Goal: Task Accomplishment & Management: Use online tool/utility

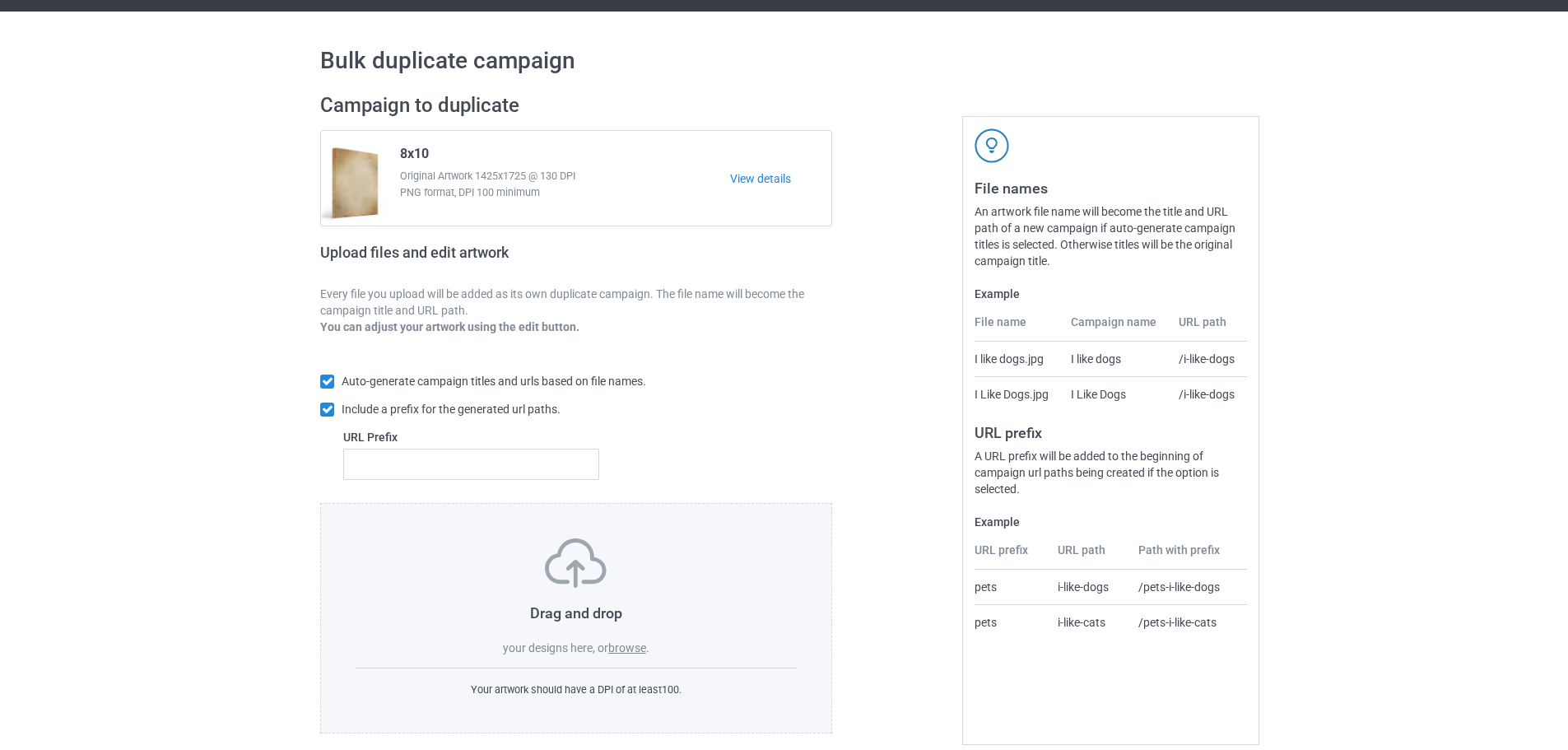
scroll to position [53, 0]
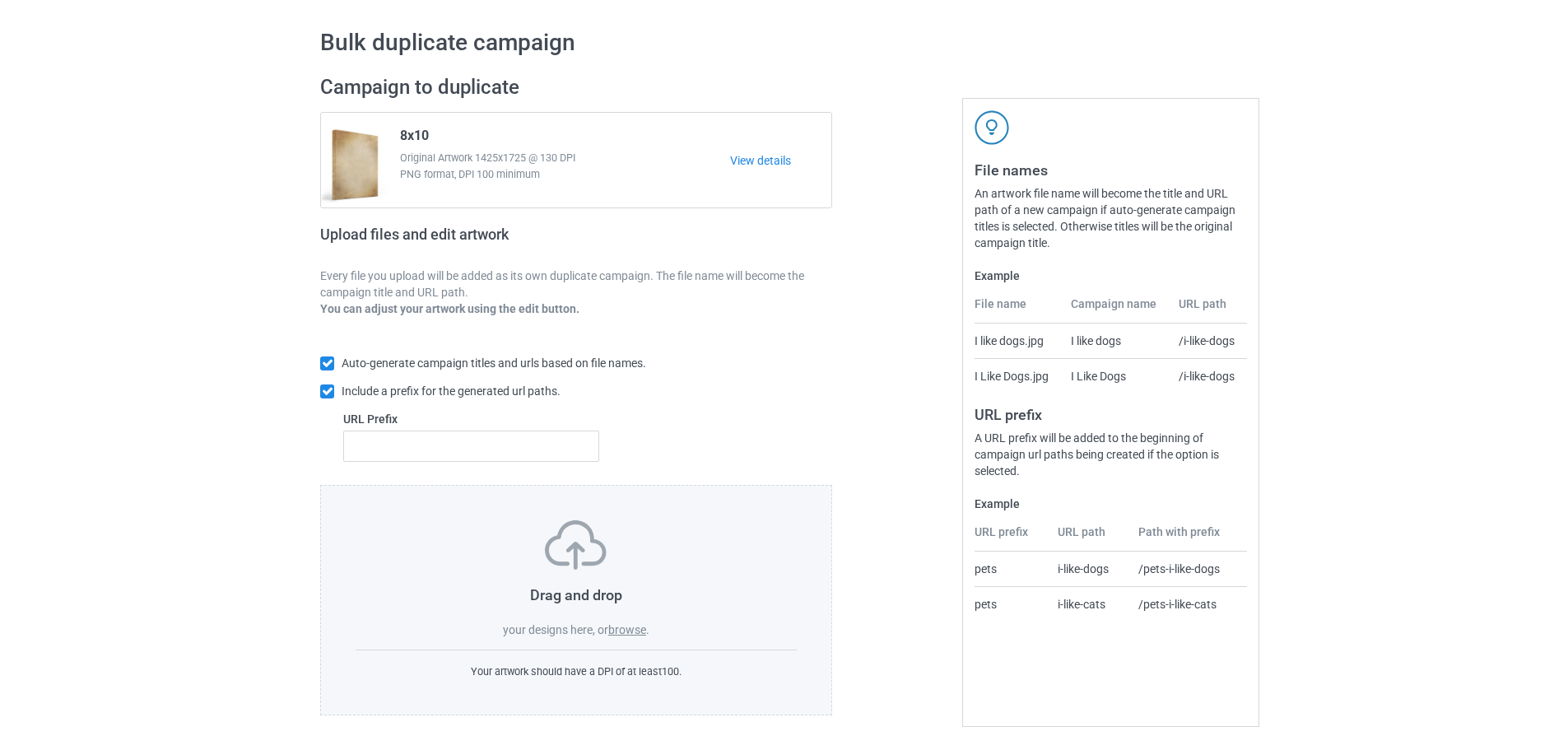
click at [647, 627] on label "browse" at bounding box center [627, 630] width 38 height 13
click at [0, 0] on input "browse" at bounding box center [0, 0] width 0 height 0
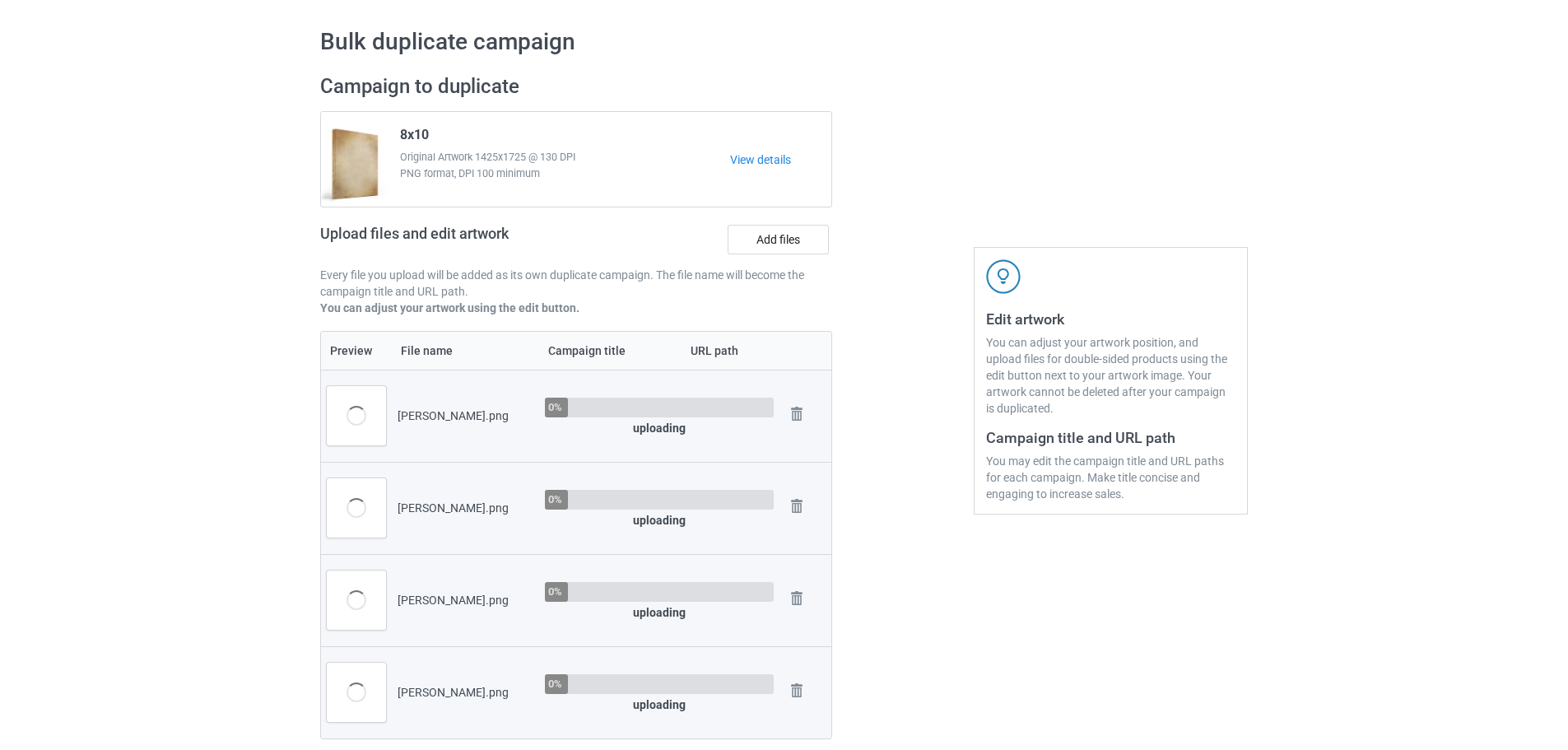
scroll to position [382, 0]
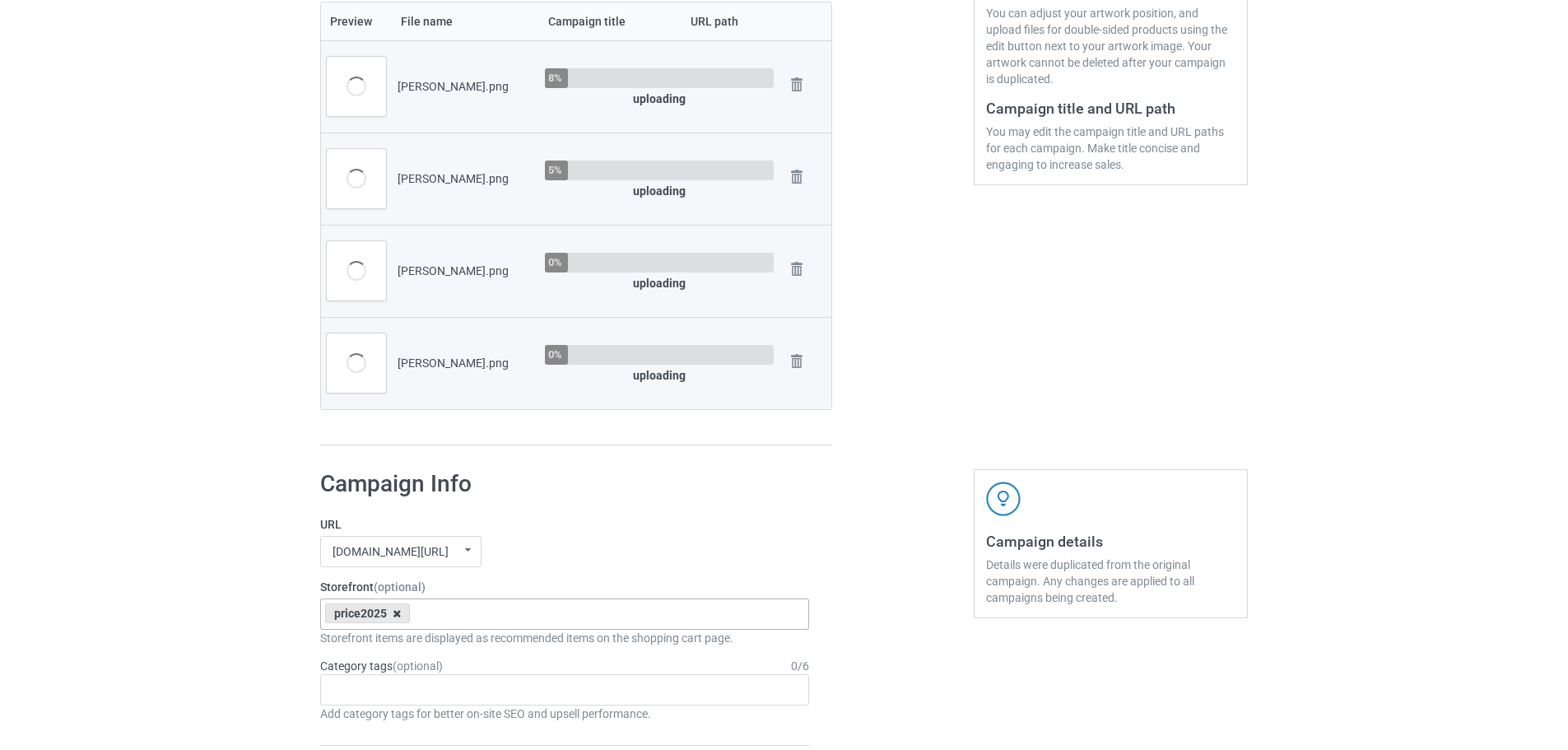
click at [397, 615] on icon at bounding box center [397, 613] width 9 height 11
click at [629, 497] on h1 "Campaign Info" at bounding box center [565, 483] width 489 height 30
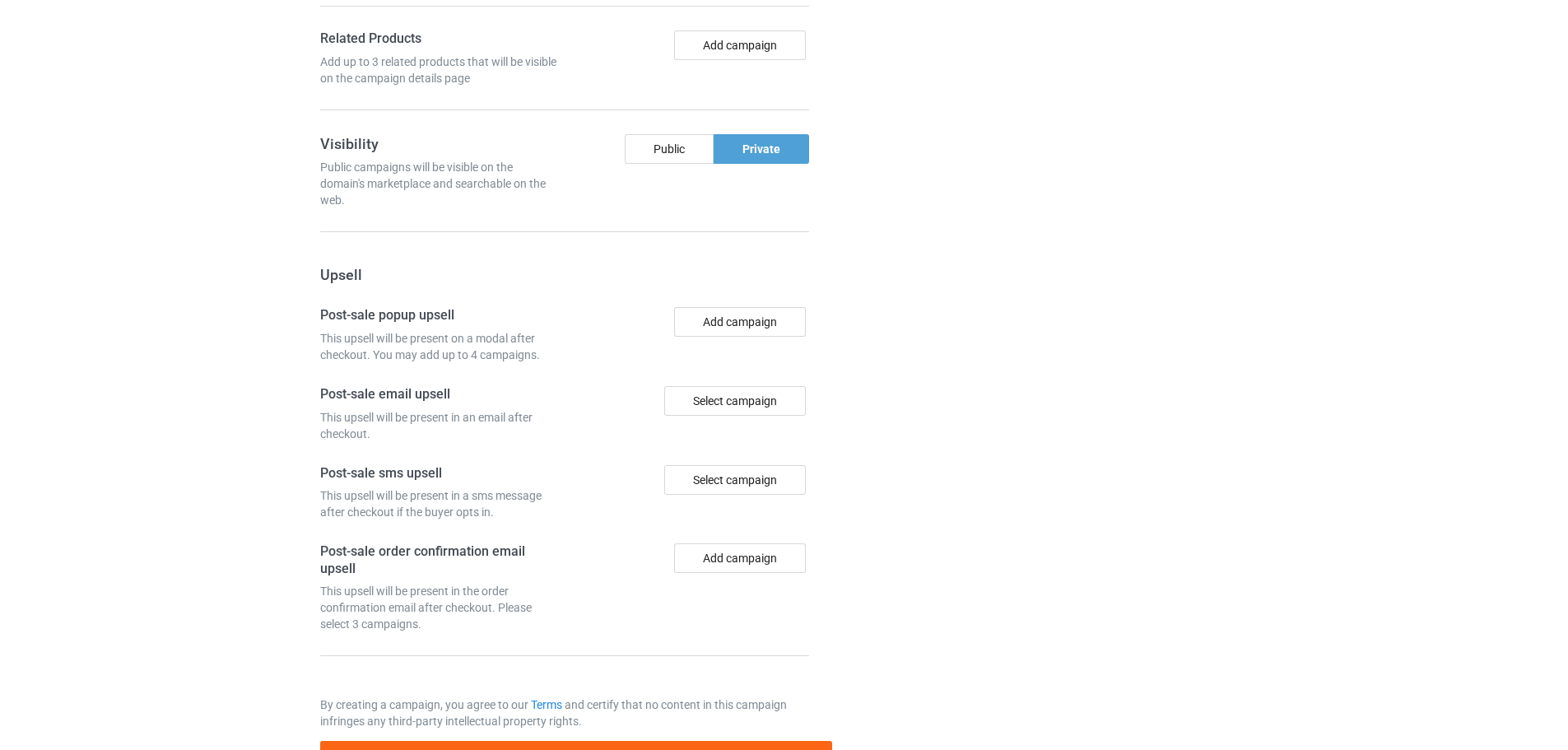
scroll to position [1623, 0]
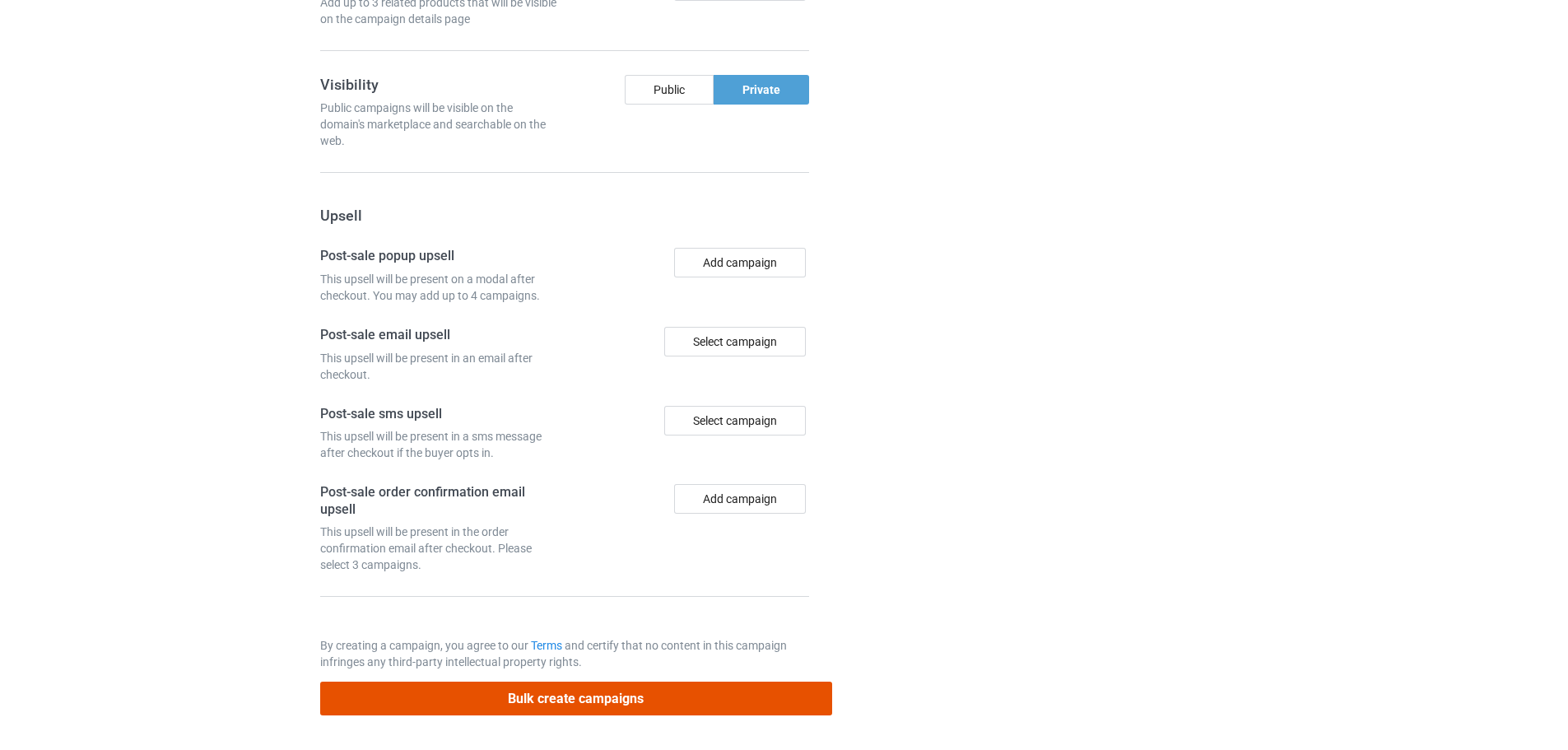
click at [635, 696] on button "Bulk create campaigns" at bounding box center [576, 699] width 512 height 34
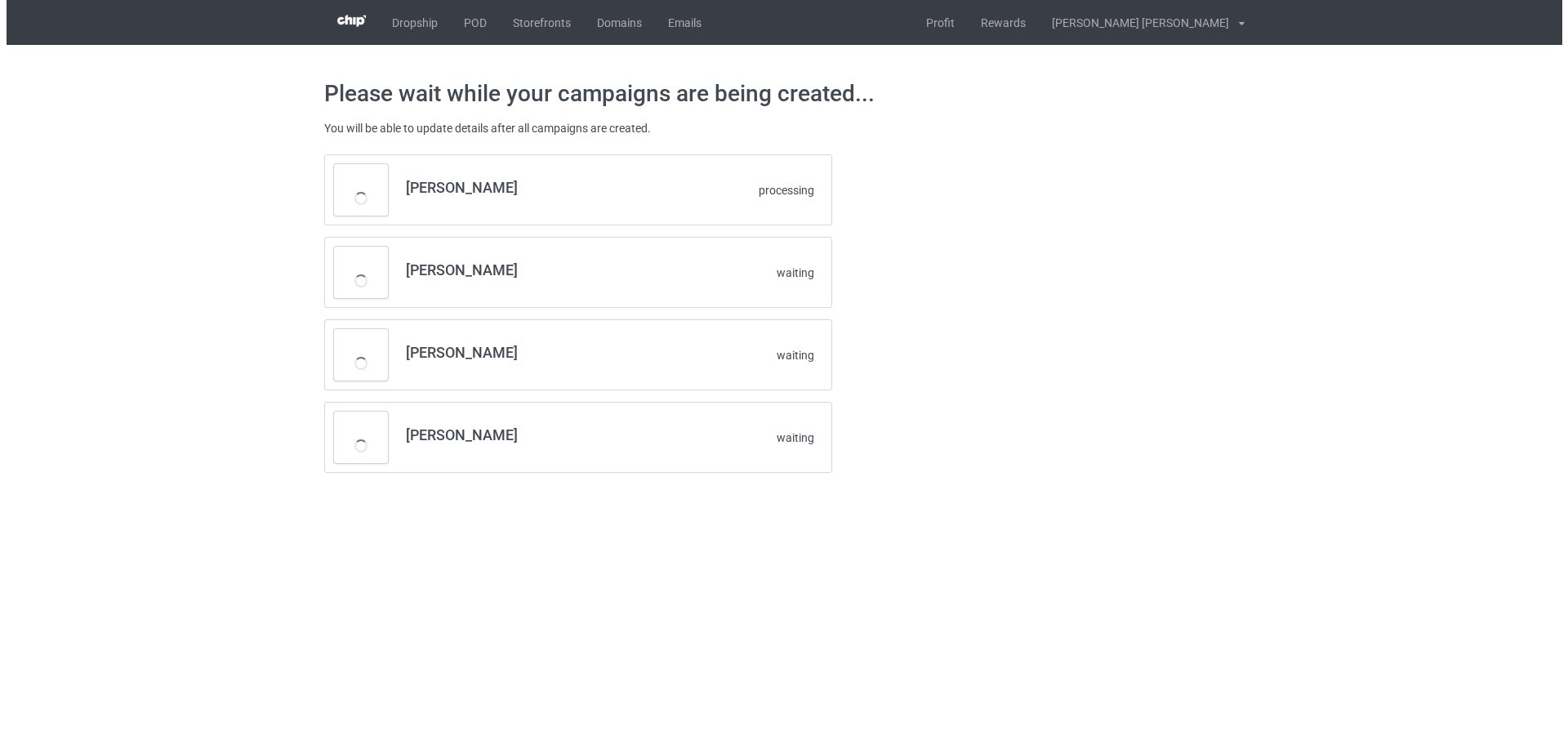
scroll to position [0, 0]
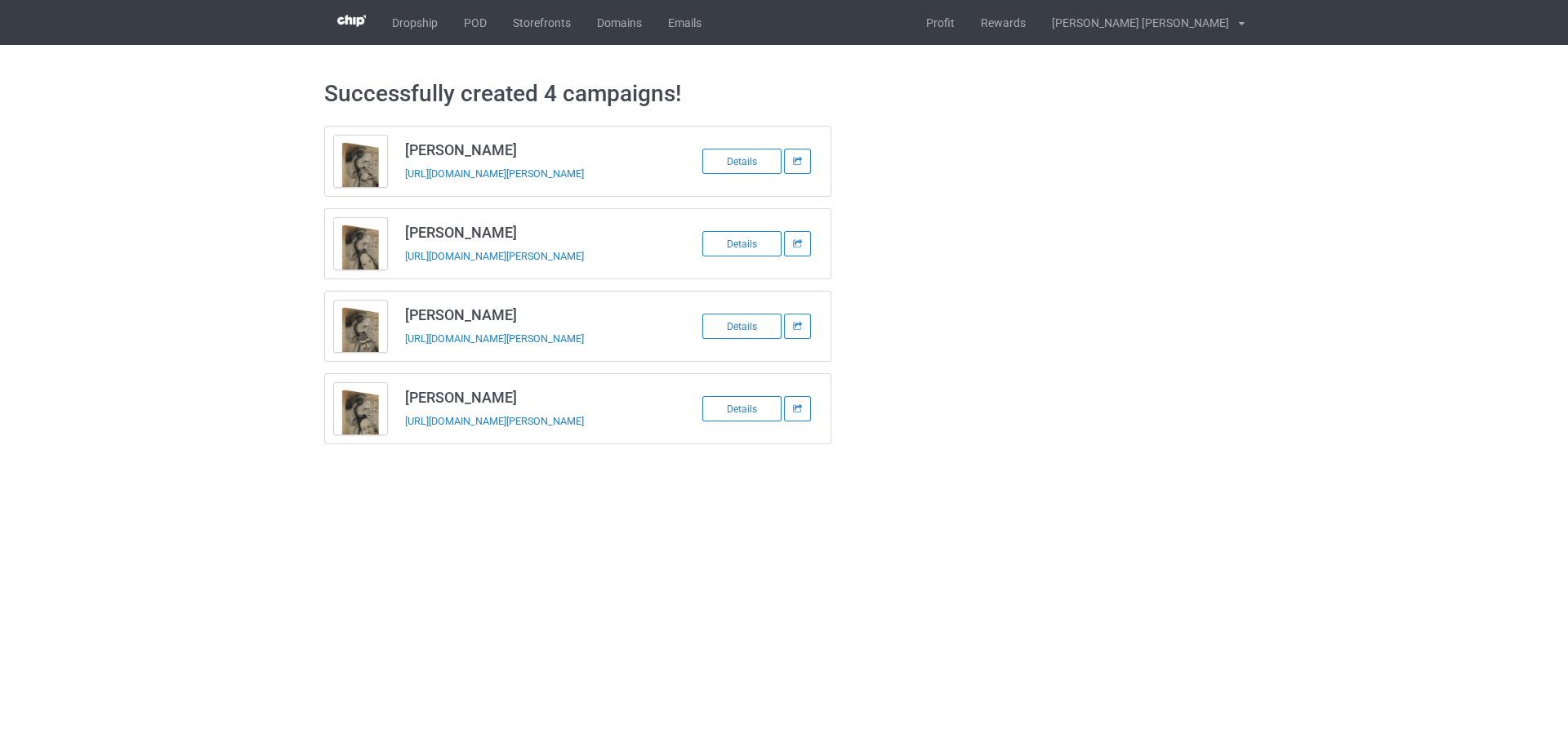
click at [442, 150] on h3 "Bobbie Thompson" at bounding box center [534, 150] width 259 height 19
copy h3 "Bobbie Thompson"
click at [464, 189] on td "Bobbie Thompson https://www.jmcanvas1.com/bobbie-thompson" at bounding box center [534, 161] width 276 height 69
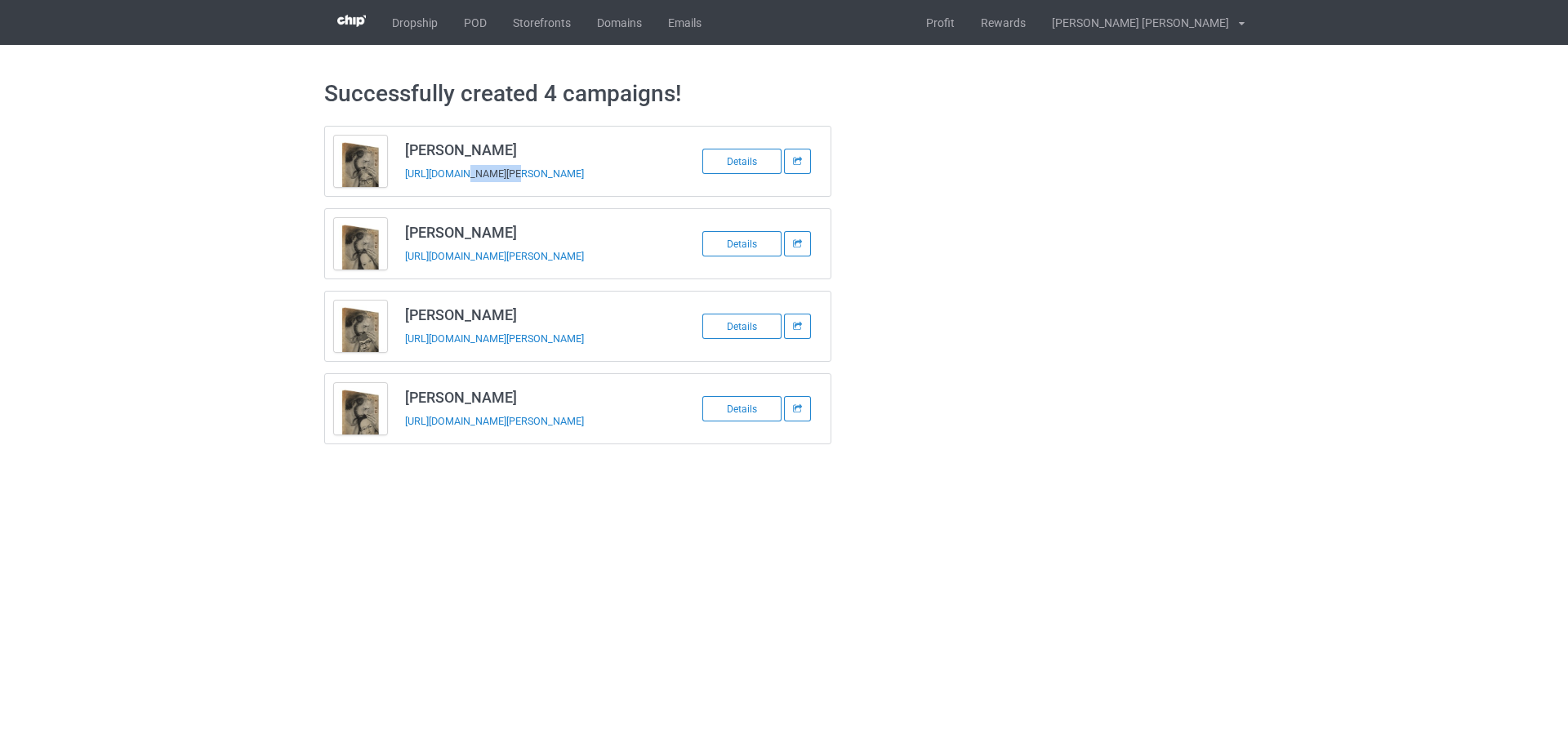
click at [464, 189] on td "Bobbie Thompson https://www.jmcanvas1.com/bobbie-thompson" at bounding box center [534, 161] width 276 height 69
copy tbody "Bobbie Thompson"
click at [461, 237] on h3 "Janet Myers" at bounding box center [534, 232] width 259 height 19
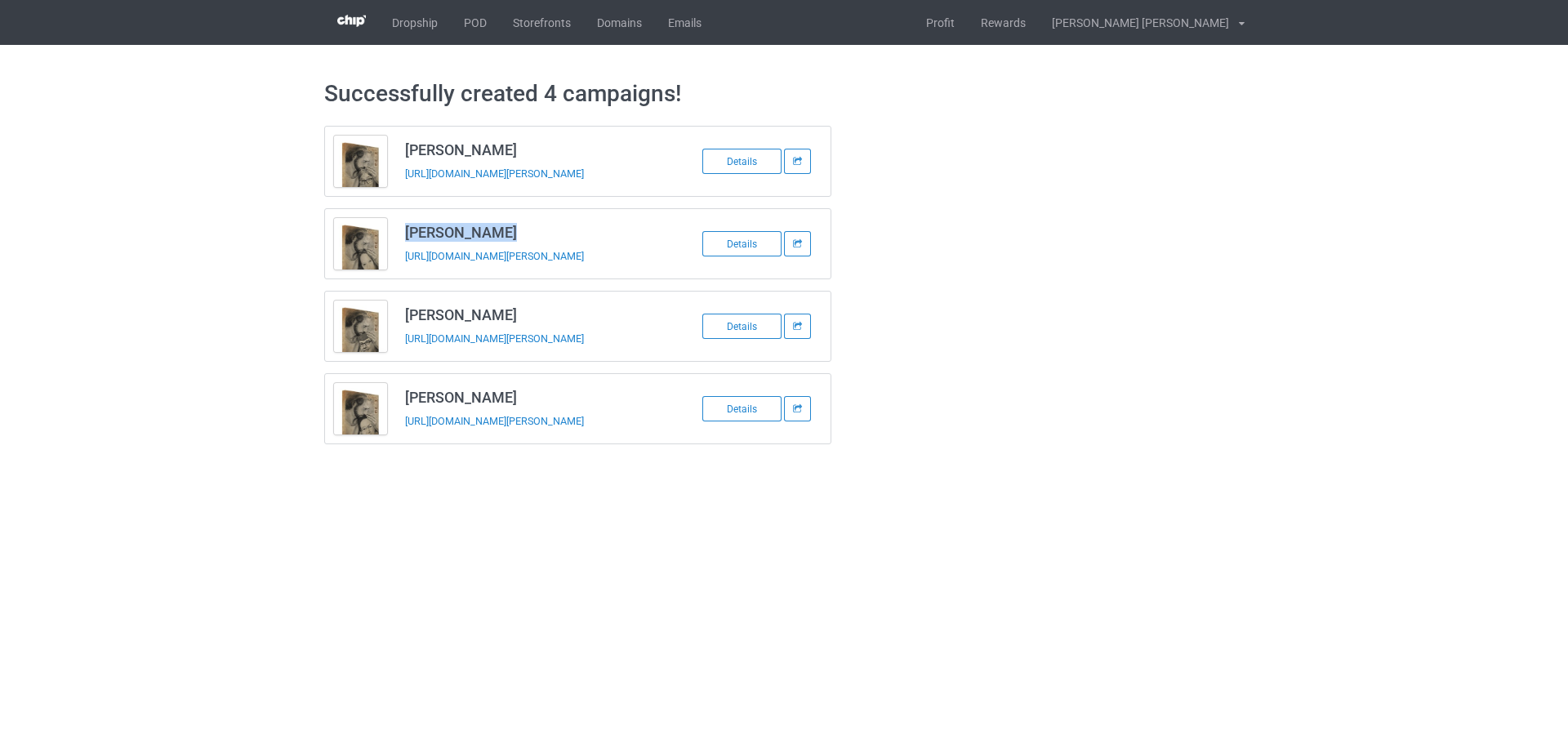
click at [461, 237] on h3 "Janet Myers" at bounding box center [534, 232] width 259 height 19
copy h3 "Janet Myers"
click at [424, 273] on td "Janet Myers https://www.jmcanvas1.com/janet-myers" at bounding box center [534, 244] width 276 height 69
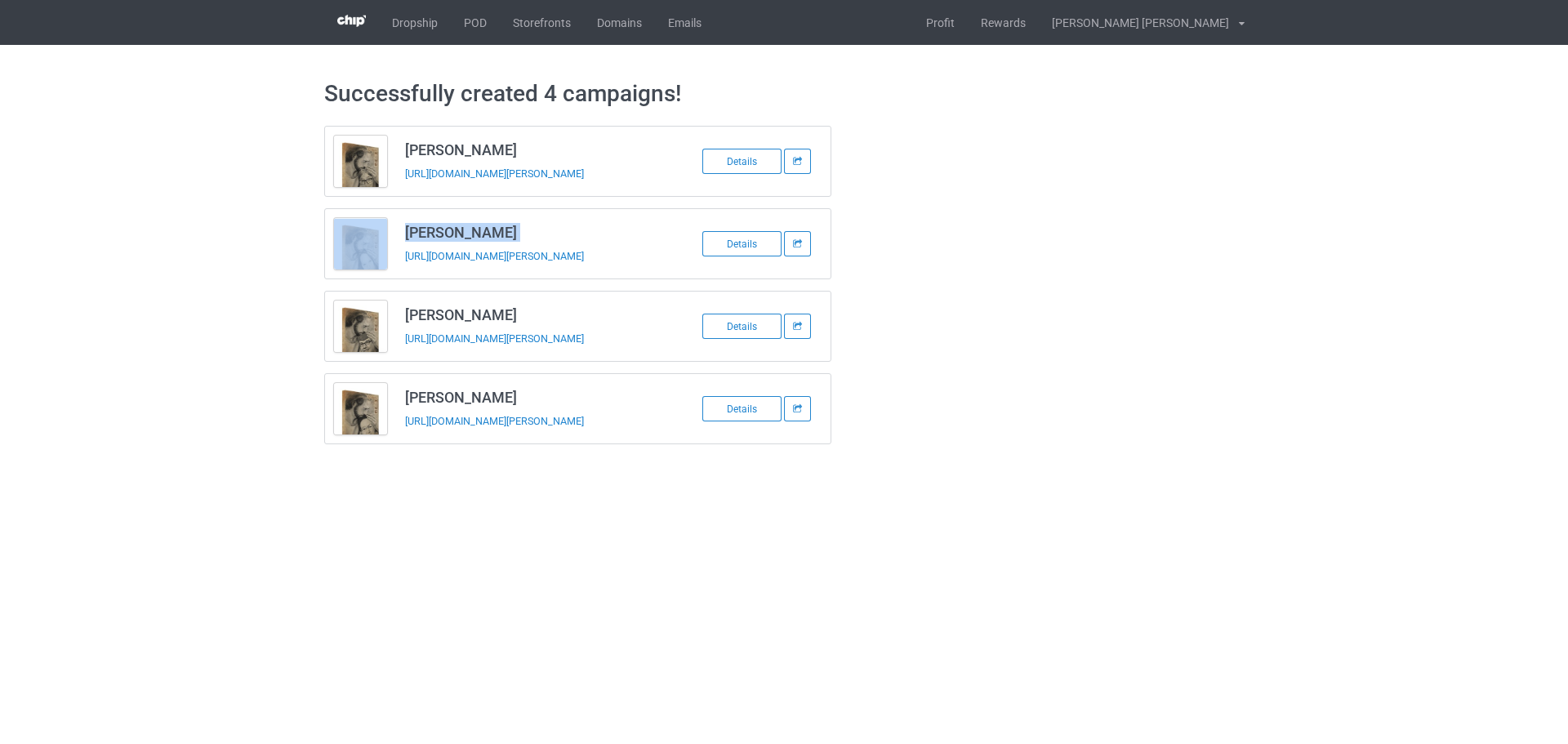
copy tbody "Janet Myers"
click at [469, 320] on h3 "Matthew Godfrey" at bounding box center [534, 314] width 259 height 19
drag, startPoint x: 469, startPoint y: 320, endPoint x: 461, endPoint y: 313, distance: 10.6
click at [470, 320] on h3 "Matthew Godfrey" at bounding box center [534, 314] width 259 height 19
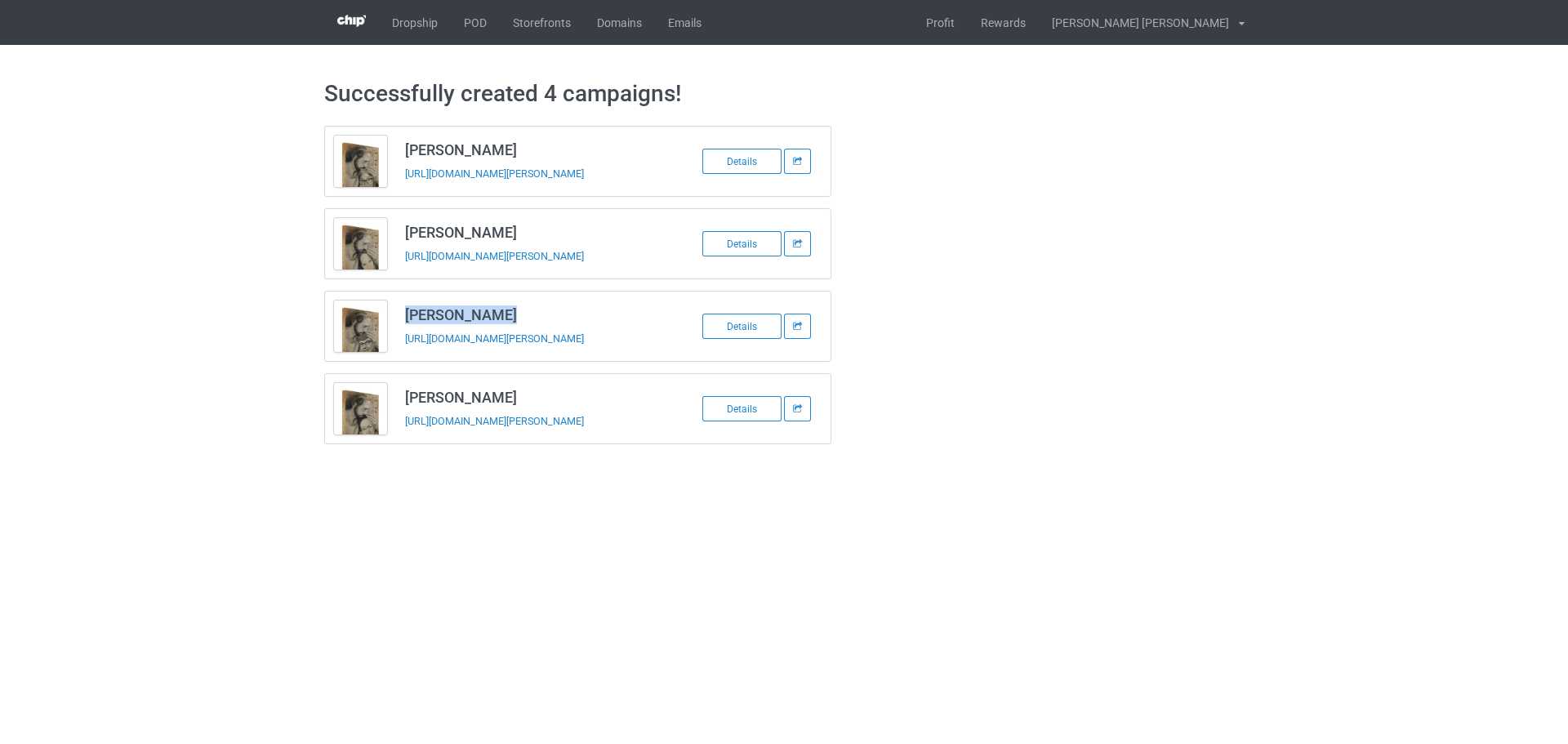
copy h3 "Matthew Godfrey"
click at [432, 349] on td "Matthew Godfrey https://www.jmcanvas1.com/matthew-godfrey" at bounding box center [534, 326] width 276 height 69
copy tbody "Matthew Godfrey"
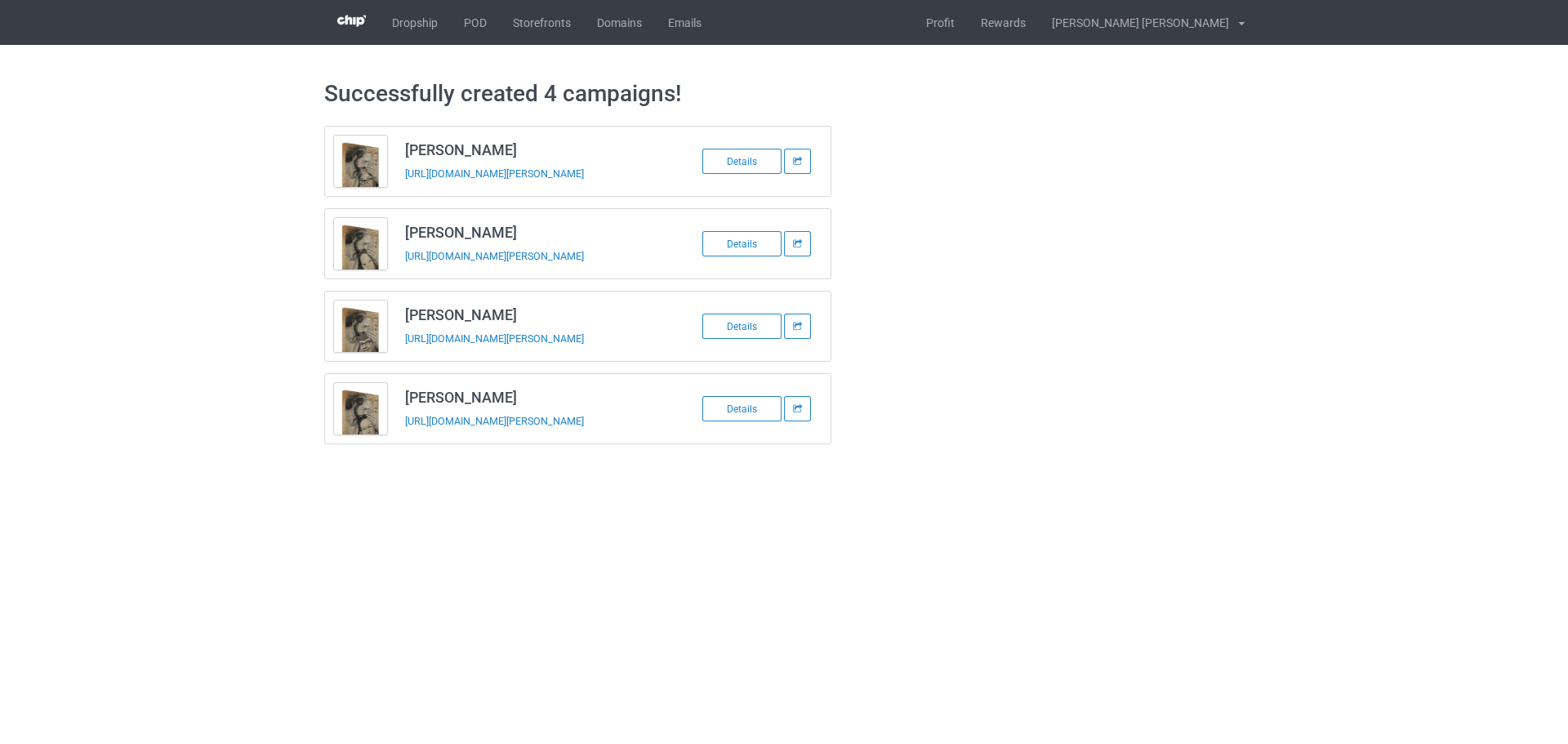
click at [471, 394] on h3 "Sharon Stout" at bounding box center [534, 397] width 259 height 19
copy h3 "Sharon Stout"
click at [425, 441] on td "Sharon Stout https://www.jmcanvas1.com/sharon-stout" at bounding box center [534, 408] width 276 height 69
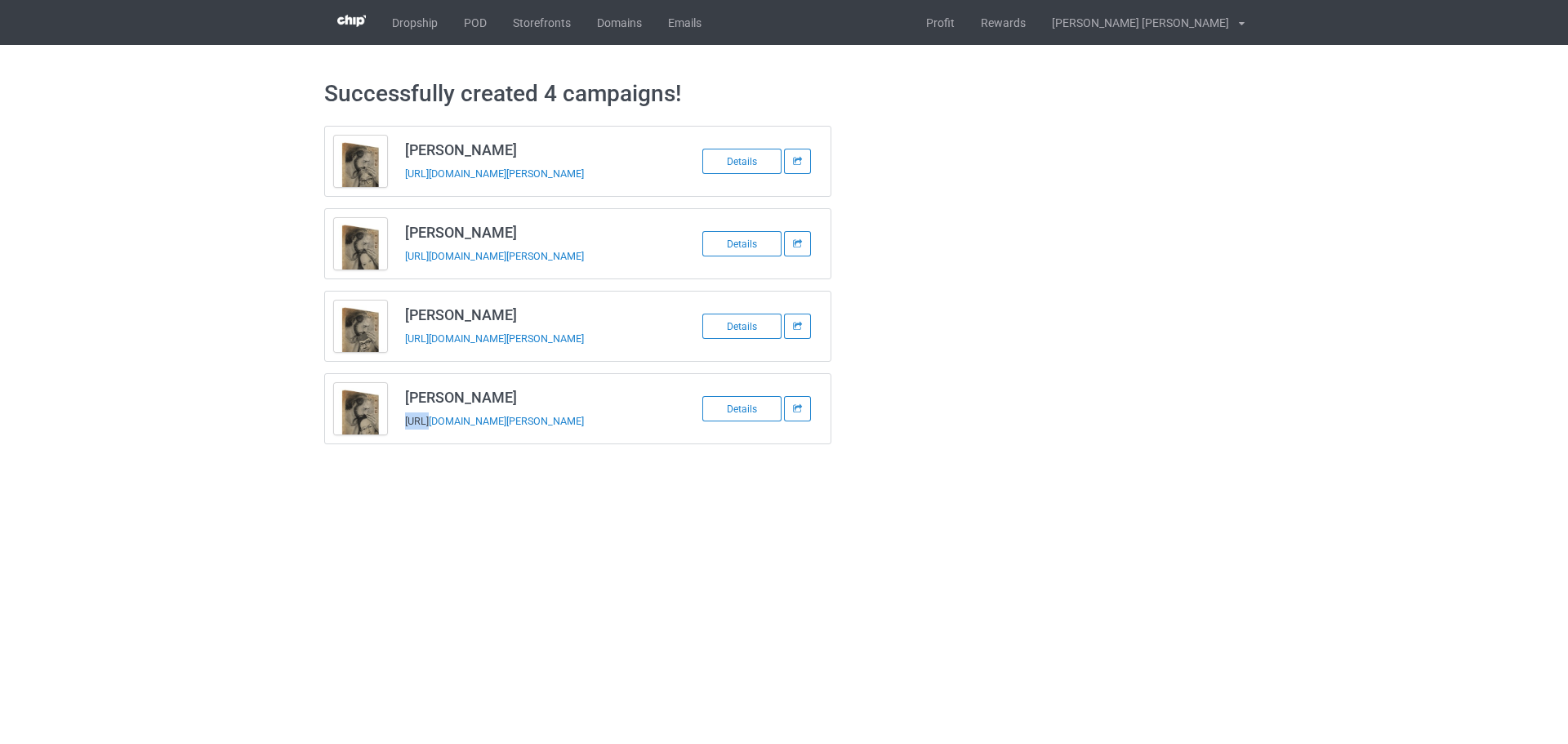
click at [425, 441] on td "Sharon Stout https://www.jmcanvas1.com/sharon-stout" at bounding box center [534, 408] width 276 height 69
copy tbody "Sharon Stout"
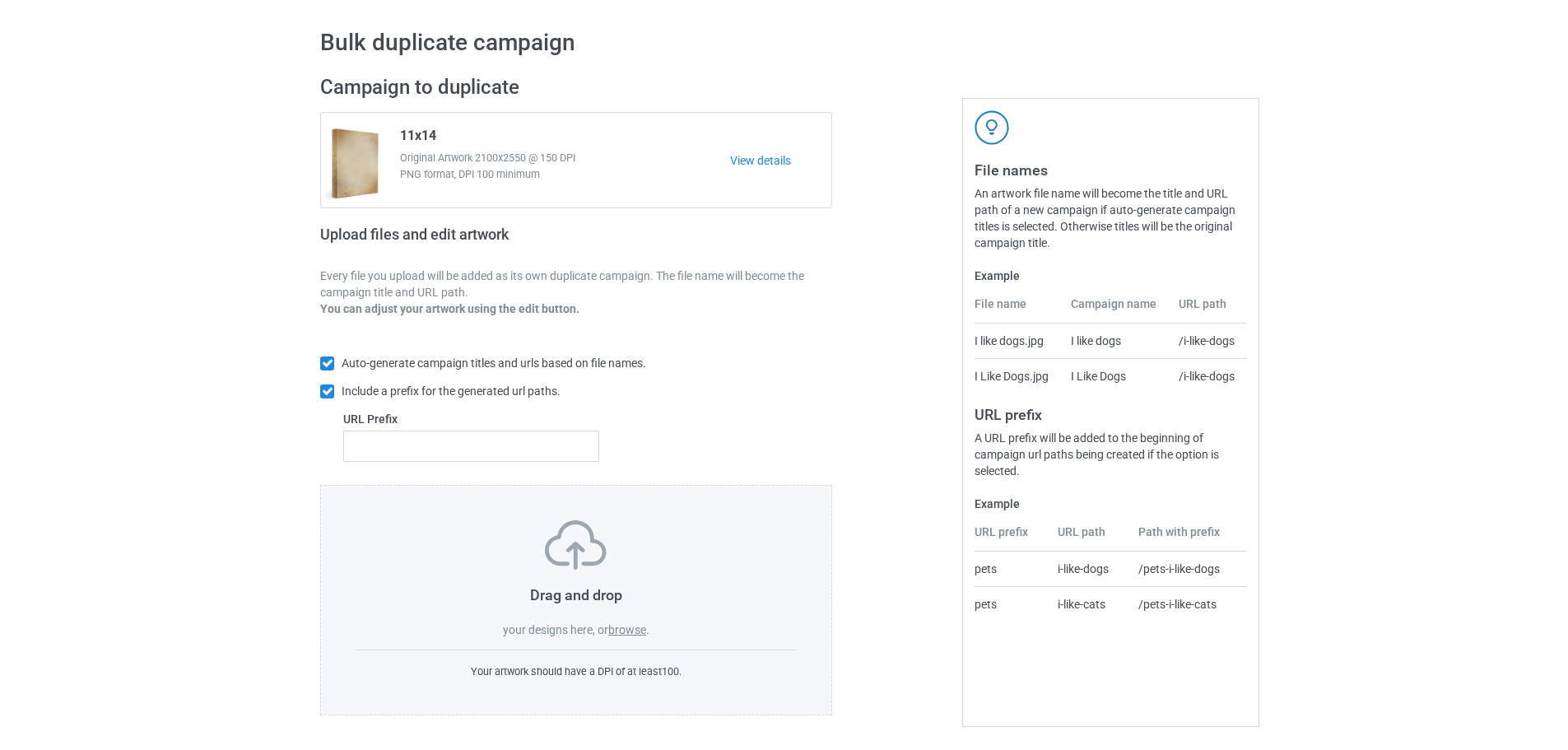
scroll to position [53, 0]
click at [632, 631] on label "browse" at bounding box center [627, 630] width 38 height 13
click at [0, 0] on input "browse" at bounding box center [0, 0] width 0 height 0
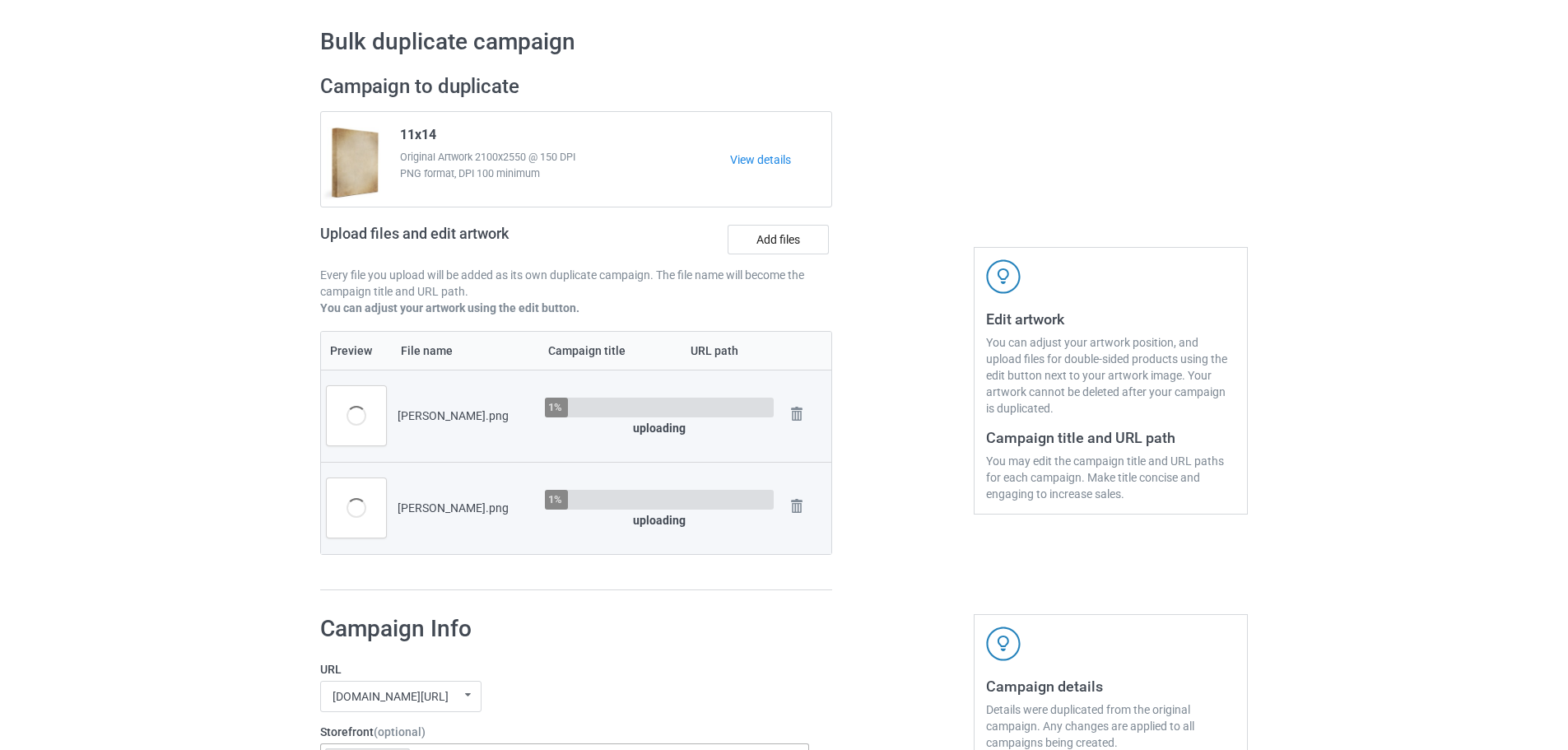
scroll to position [547, 0]
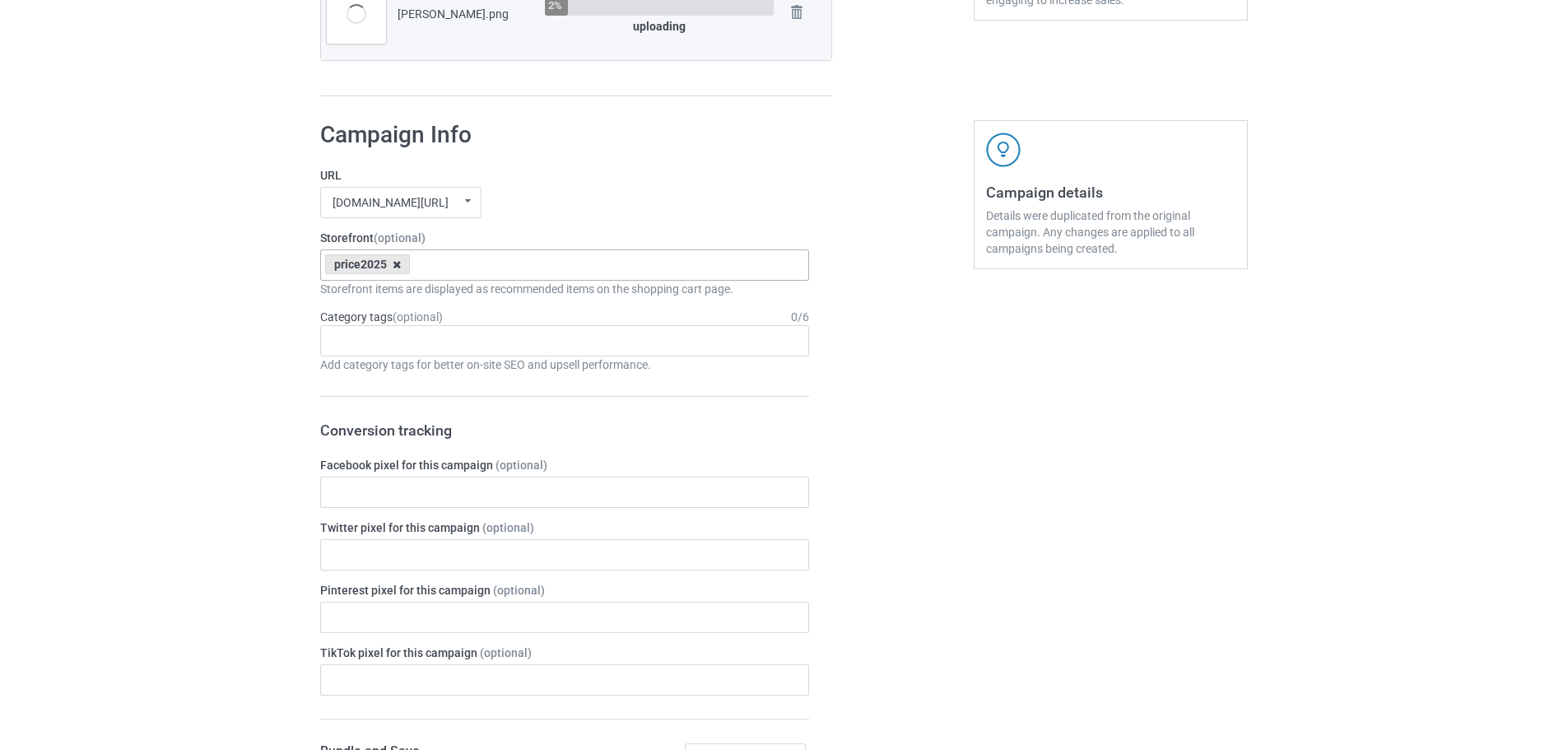
click at [397, 268] on icon at bounding box center [397, 265] width 9 height 11
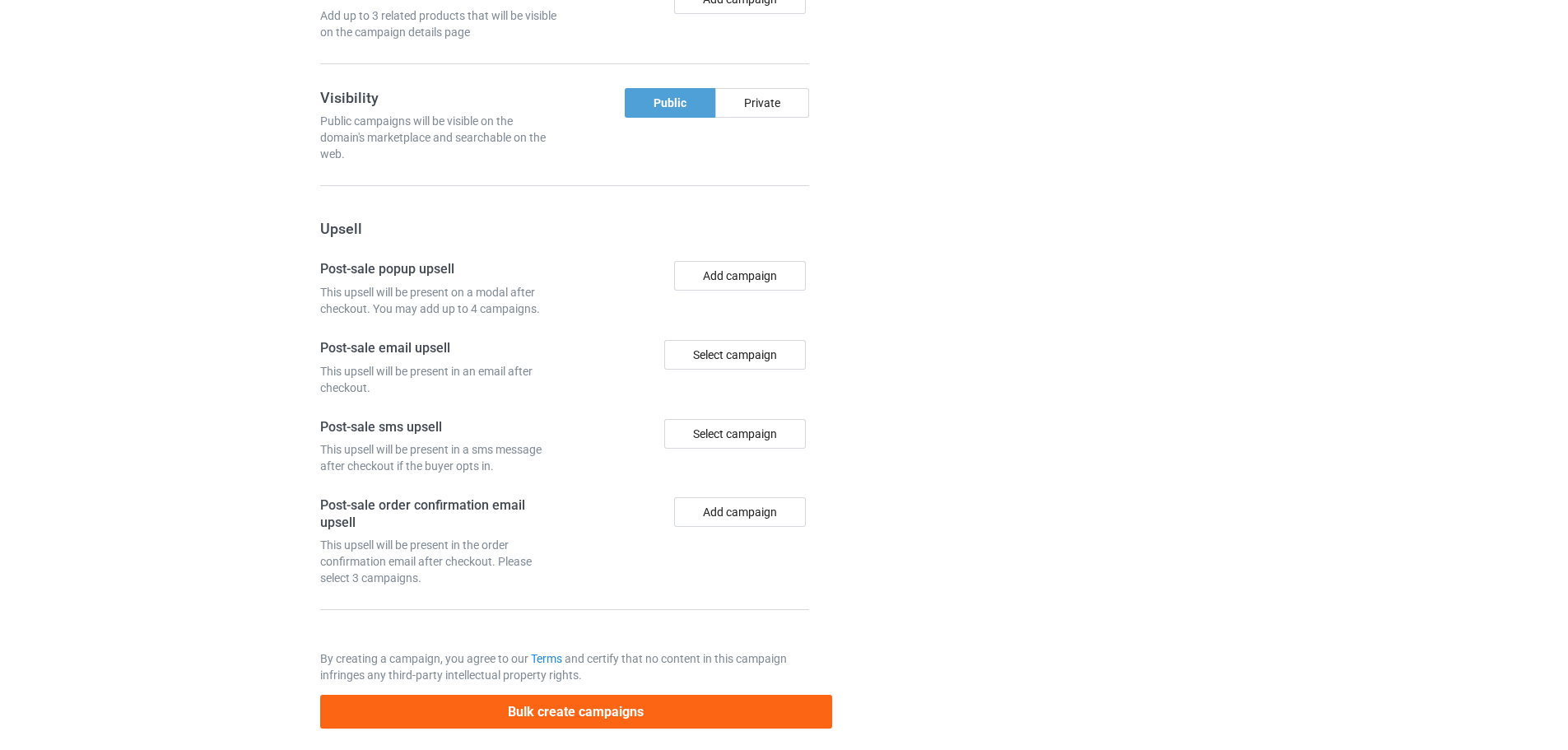
scroll to position [1439, 0]
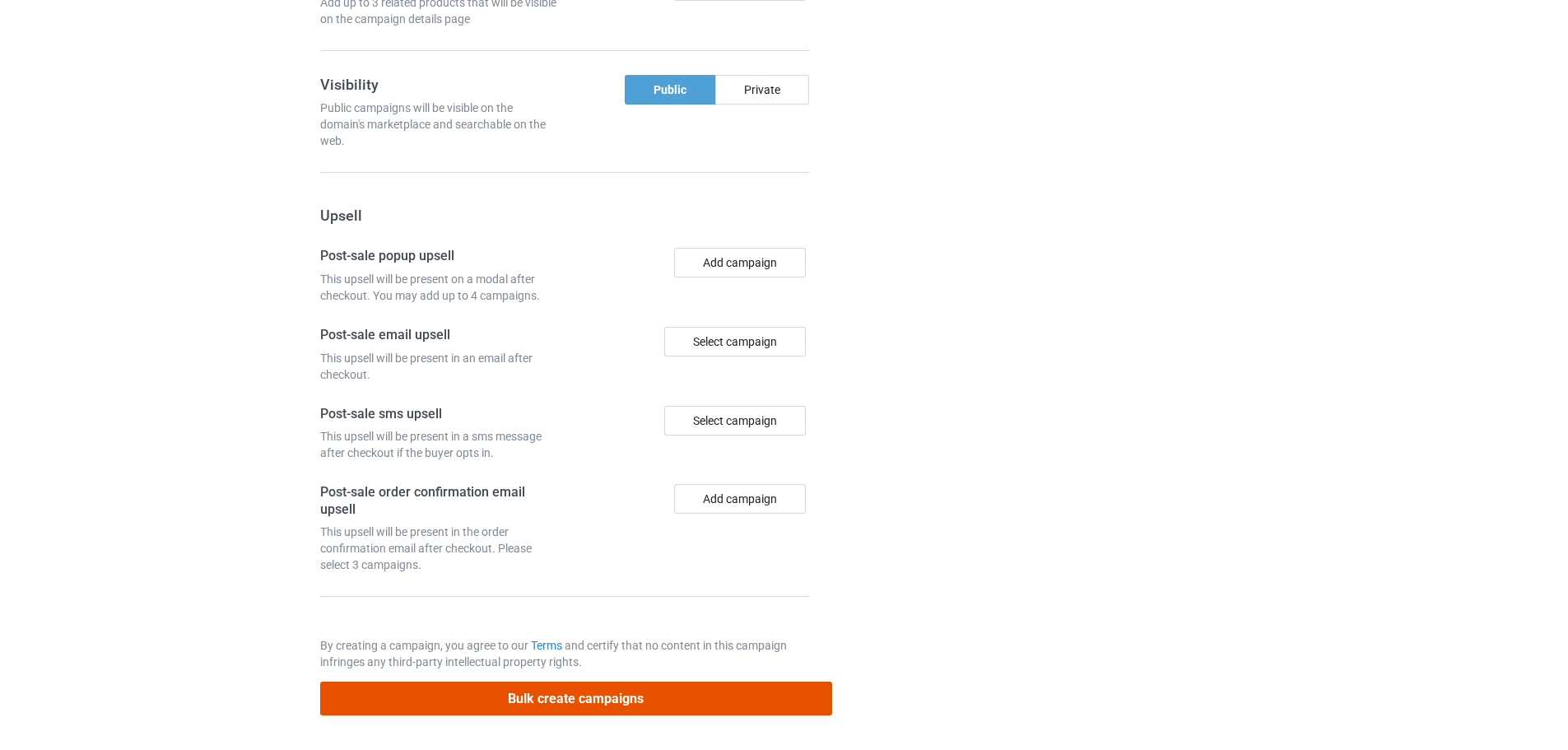
click at [629, 695] on button "Bulk create campaigns" at bounding box center [576, 699] width 512 height 34
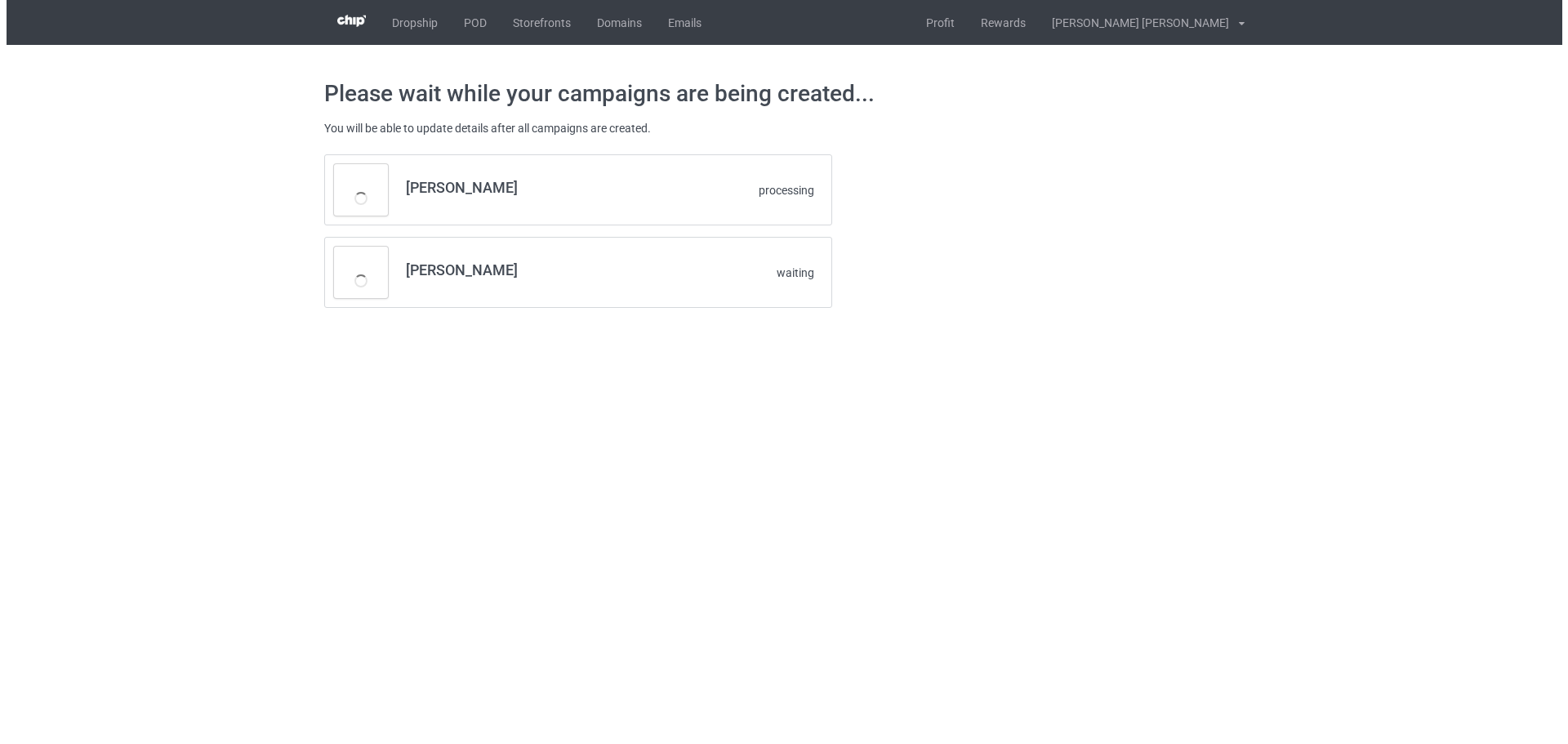
scroll to position [0, 0]
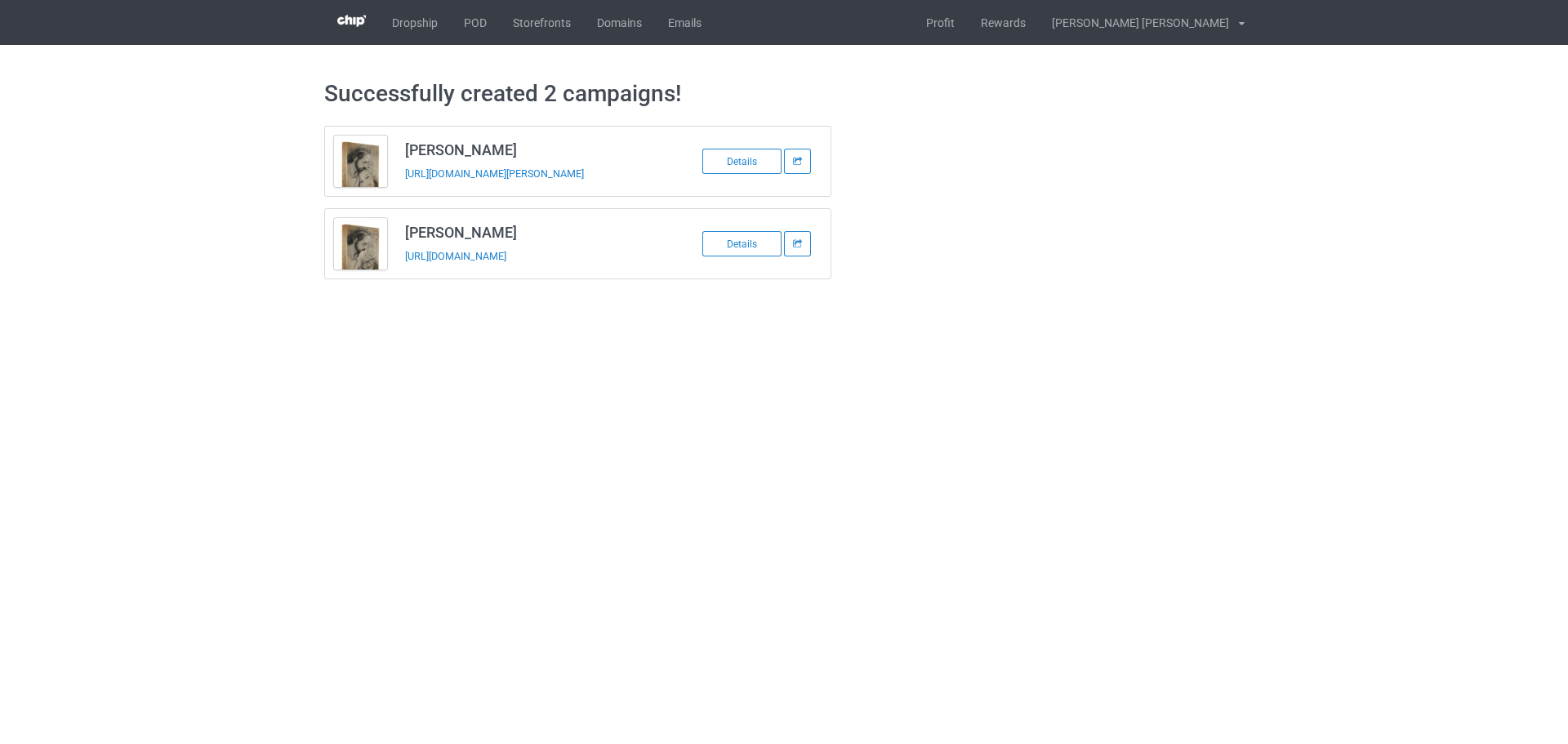
click at [453, 148] on h3 "[PERSON_NAME]" at bounding box center [534, 150] width 259 height 19
copy h3 "[PERSON_NAME]"
click at [463, 190] on td "[PERSON_NAME] [URL][DOMAIN_NAME][PERSON_NAME]" at bounding box center [534, 161] width 276 height 69
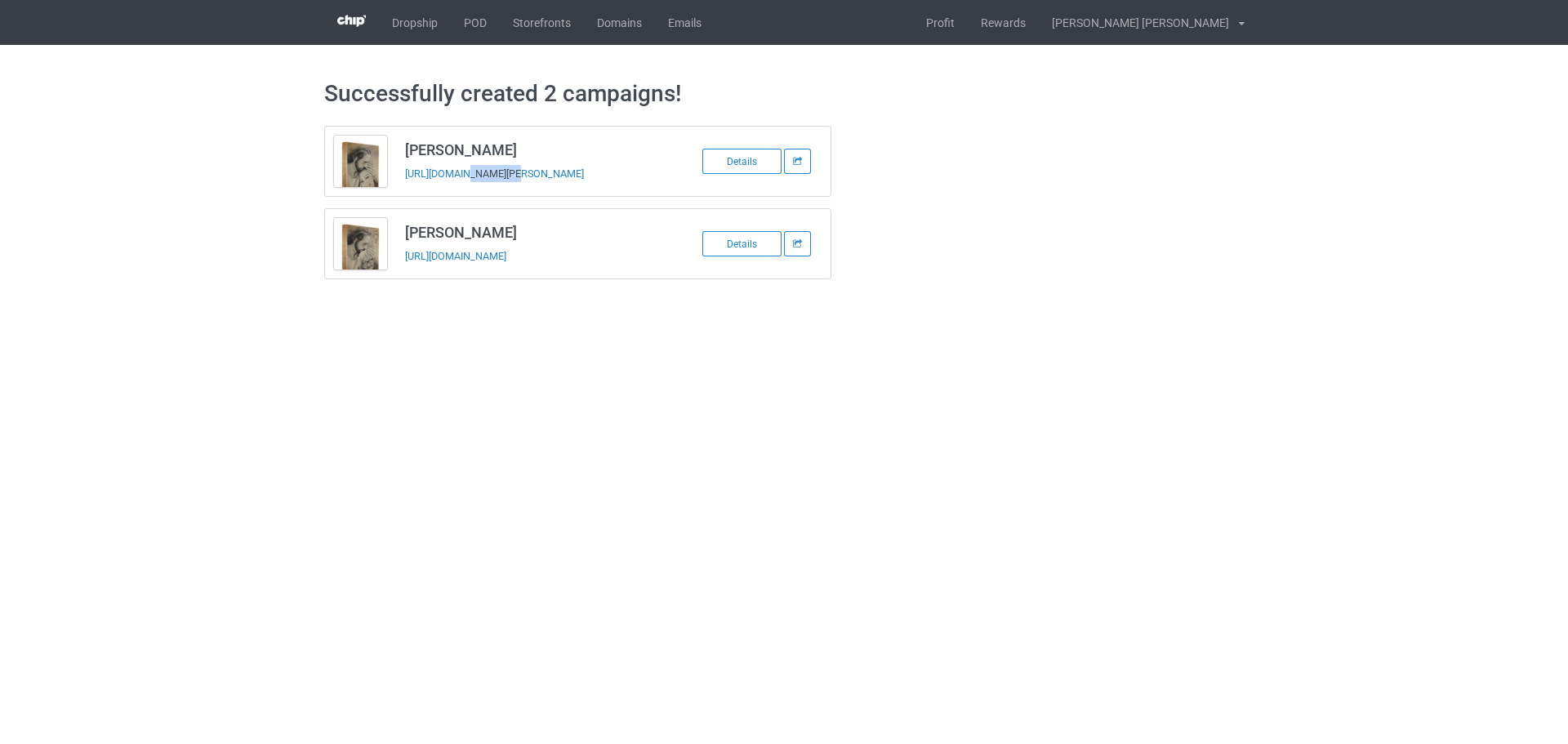
click at [463, 190] on td "[PERSON_NAME] [URL][DOMAIN_NAME][PERSON_NAME]" at bounding box center [534, 161] width 276 height 69
copy tbody "[PERSON_NAME]"
click at [460, 226] on h3 "[PERSON_NAME]" at bounding box center [534, 232] width 259 height 19
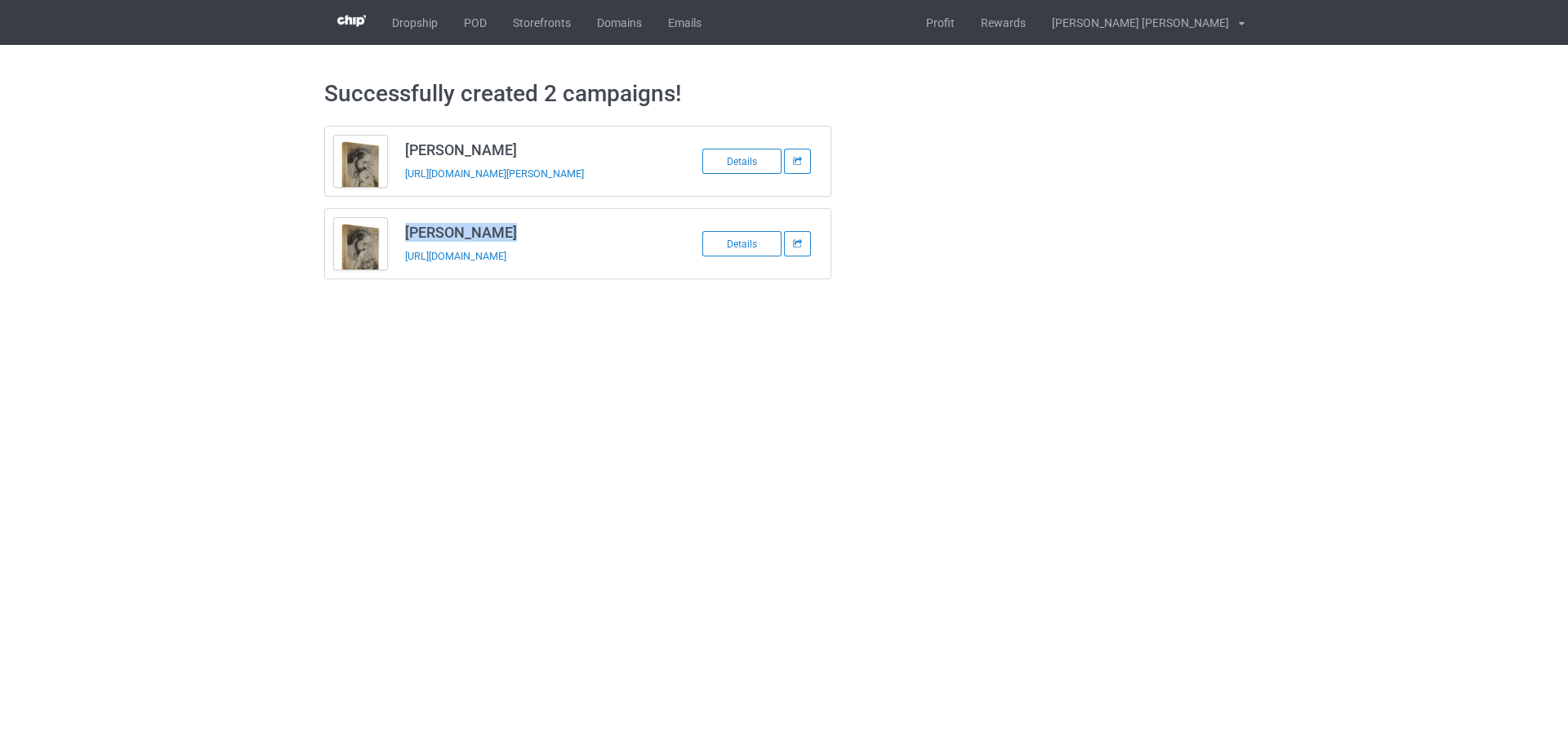
drag, startPoint x: 460, startPoint y: 226, endPoint x: 423, endPoint y: 185, distance: 55.2
click at [459, 226] on h3 "[PERSON_NAME]" at bounding box center [534, 232] width 259 height 19
copy h3 "[PERSON_NAME]"
click at [448, 273] on td "[PERSON_NAME] [URL][DOMAIN_NAME]" at bounding box center [534, 244] width 276 height 69
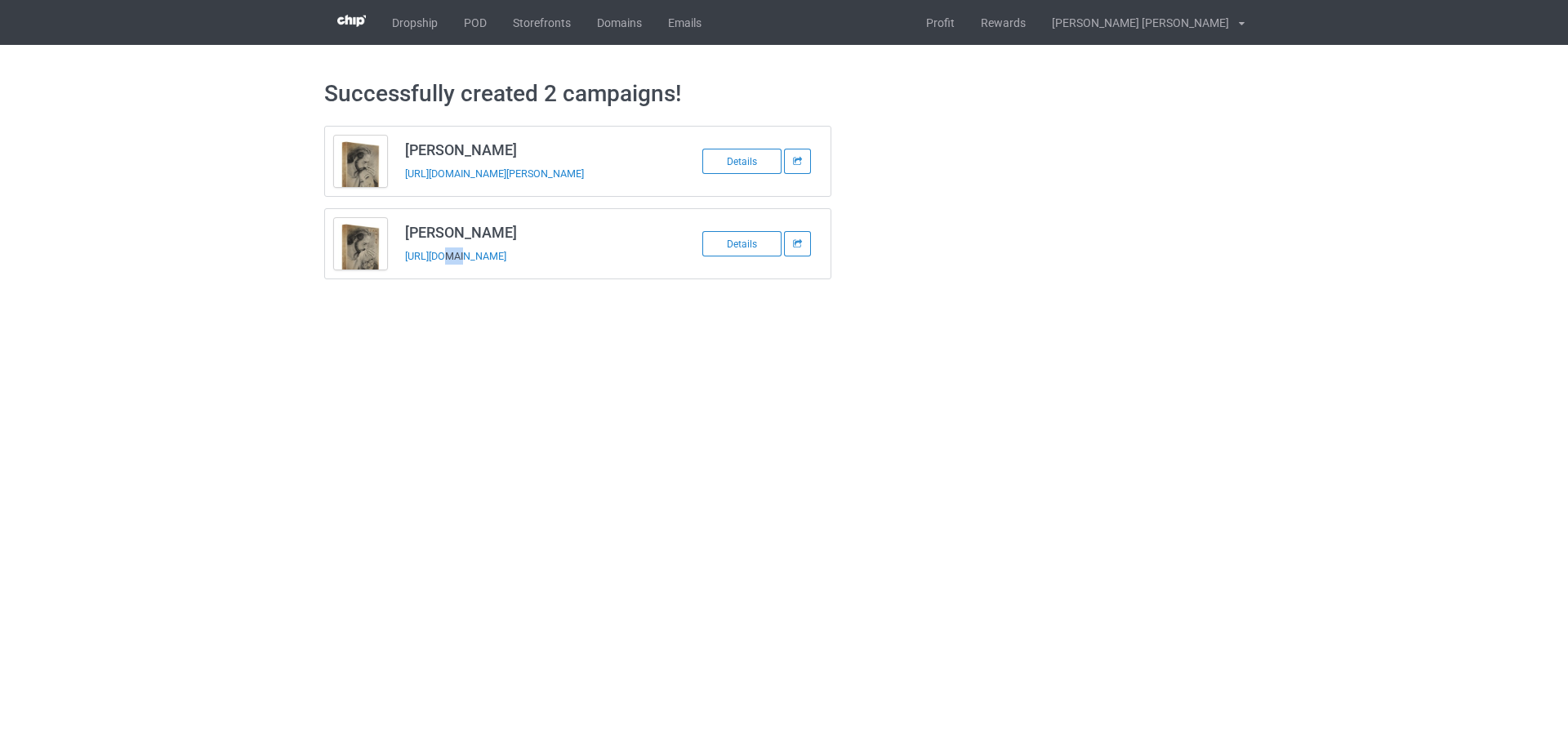
click at [448, 273] on td "[PERSON_NAME] [URL][DOMAIN_NAME]" at bounding box center [534, 244] width 276 height 69
copy tbody "[PERSON_NAME]"
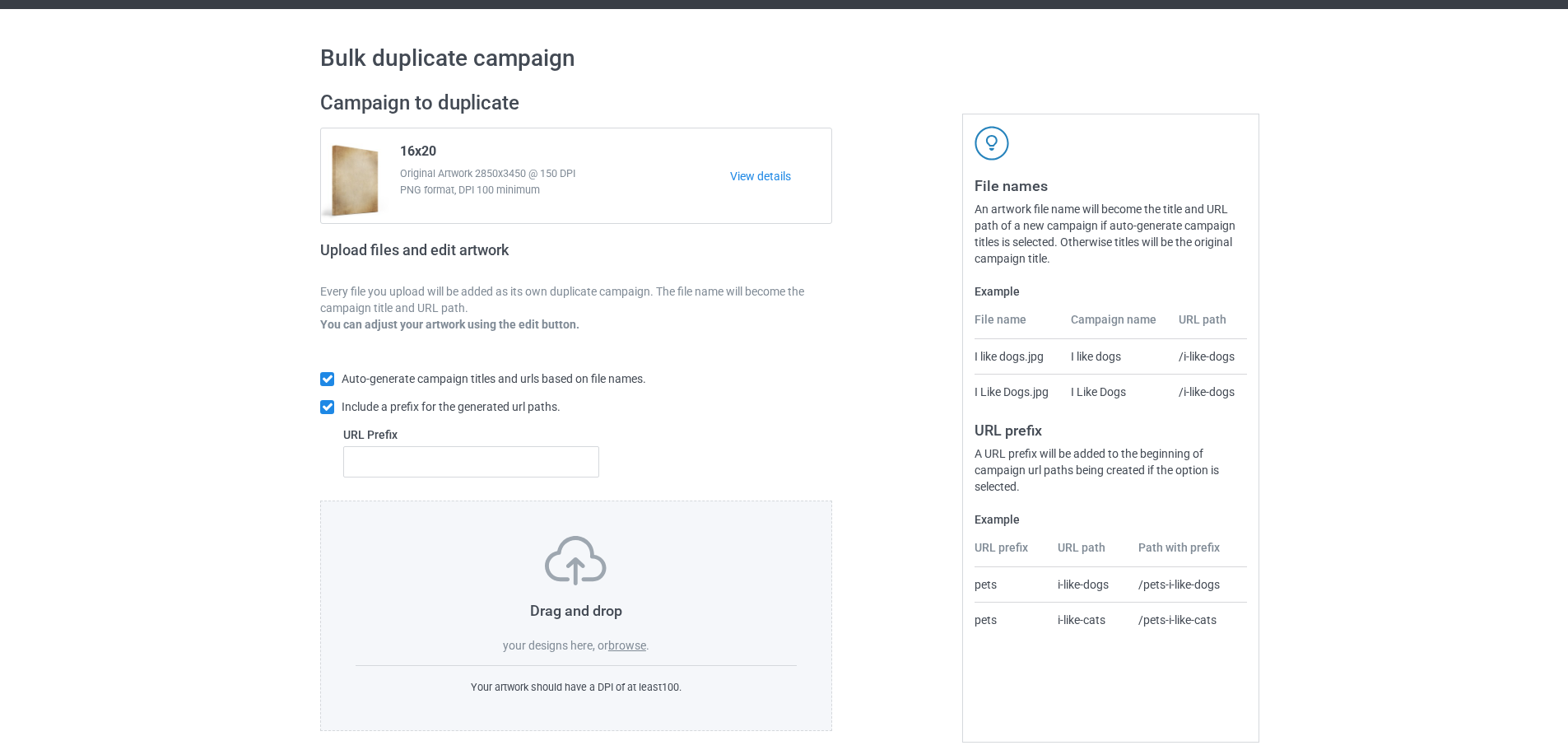
scroll to position [53, 0]
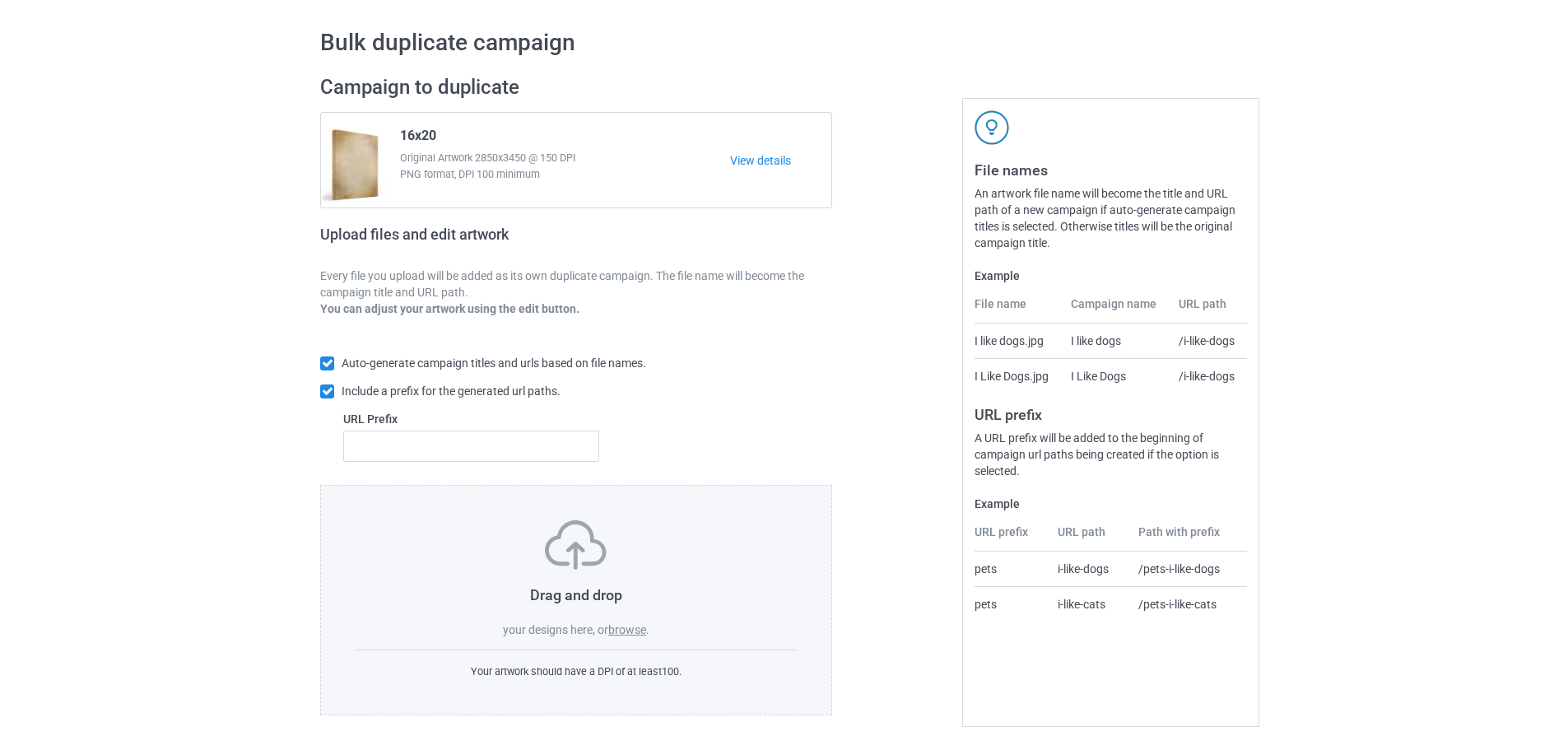
click at [648, 624] on span "." at bounding box center [648, 630] width 3 height 13
click at [639, 627] on label "browse" at bounding box center [627, 630] width 38 height 13
click at [0, 0] on input "browse" at bounding box center [0, 0] width 0 height 0
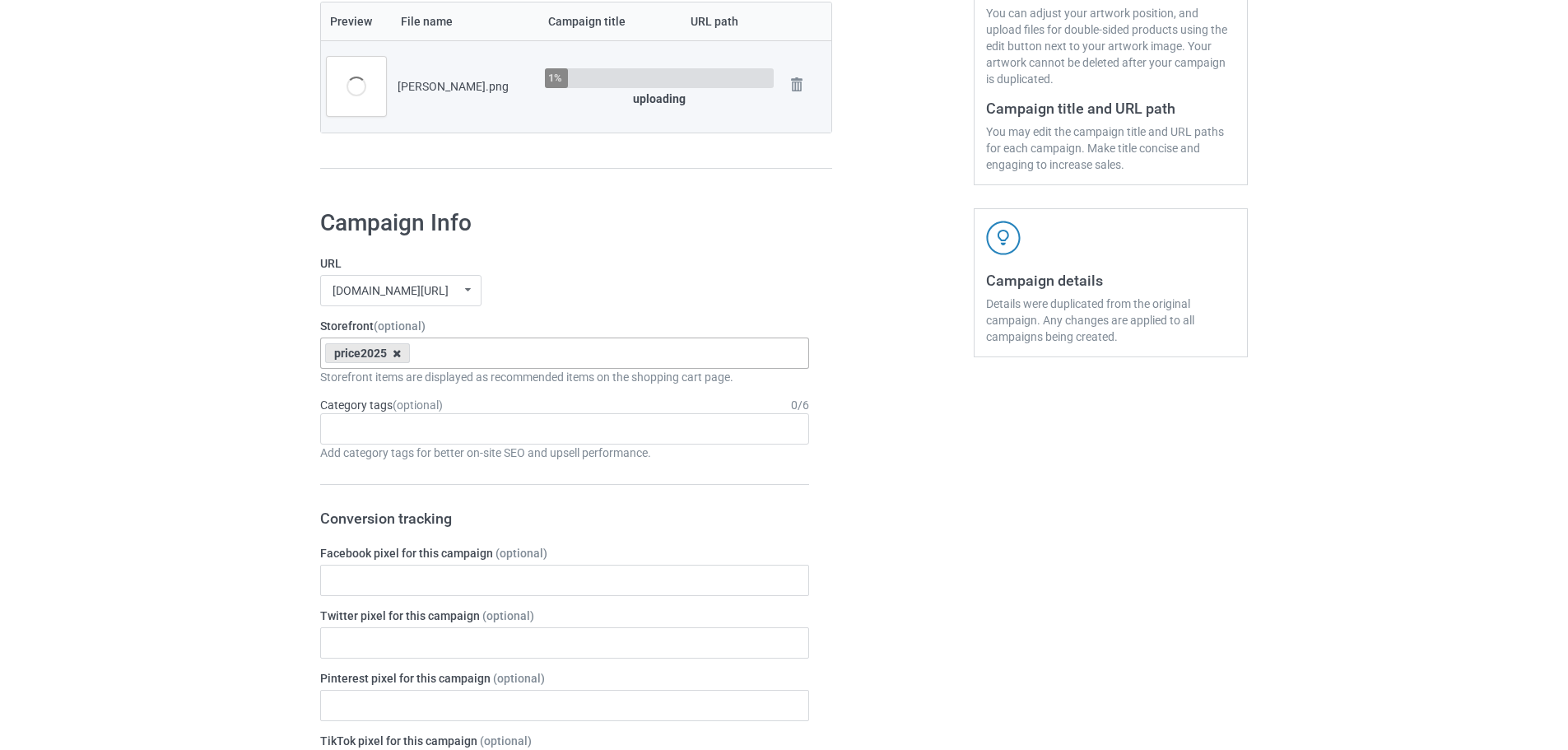
click at [396, 354] on icon at bounding box center [397, 354] width 9 height 11
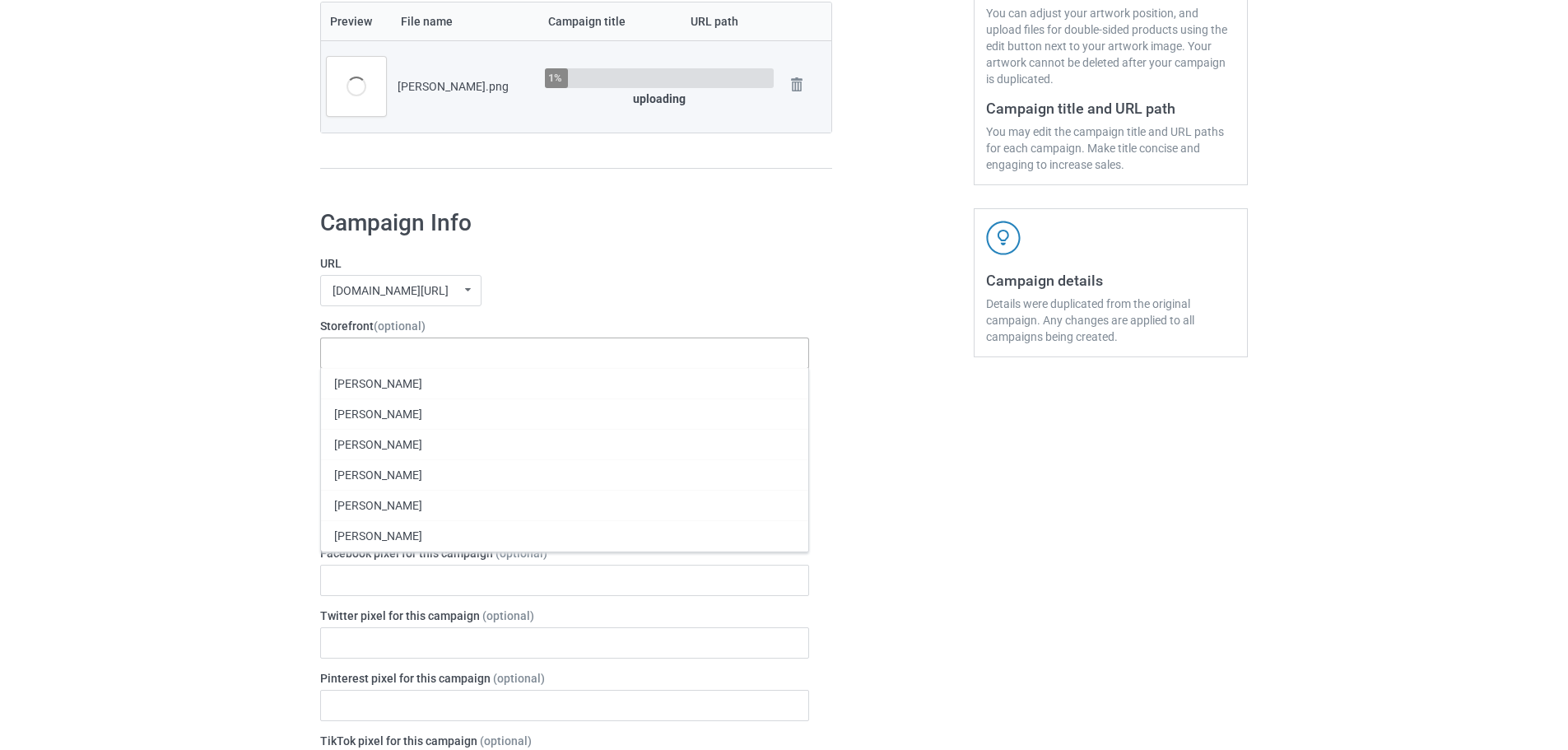
click at [607, 268] on label "URL" at bounding box center [565, 263] width 489 height 16
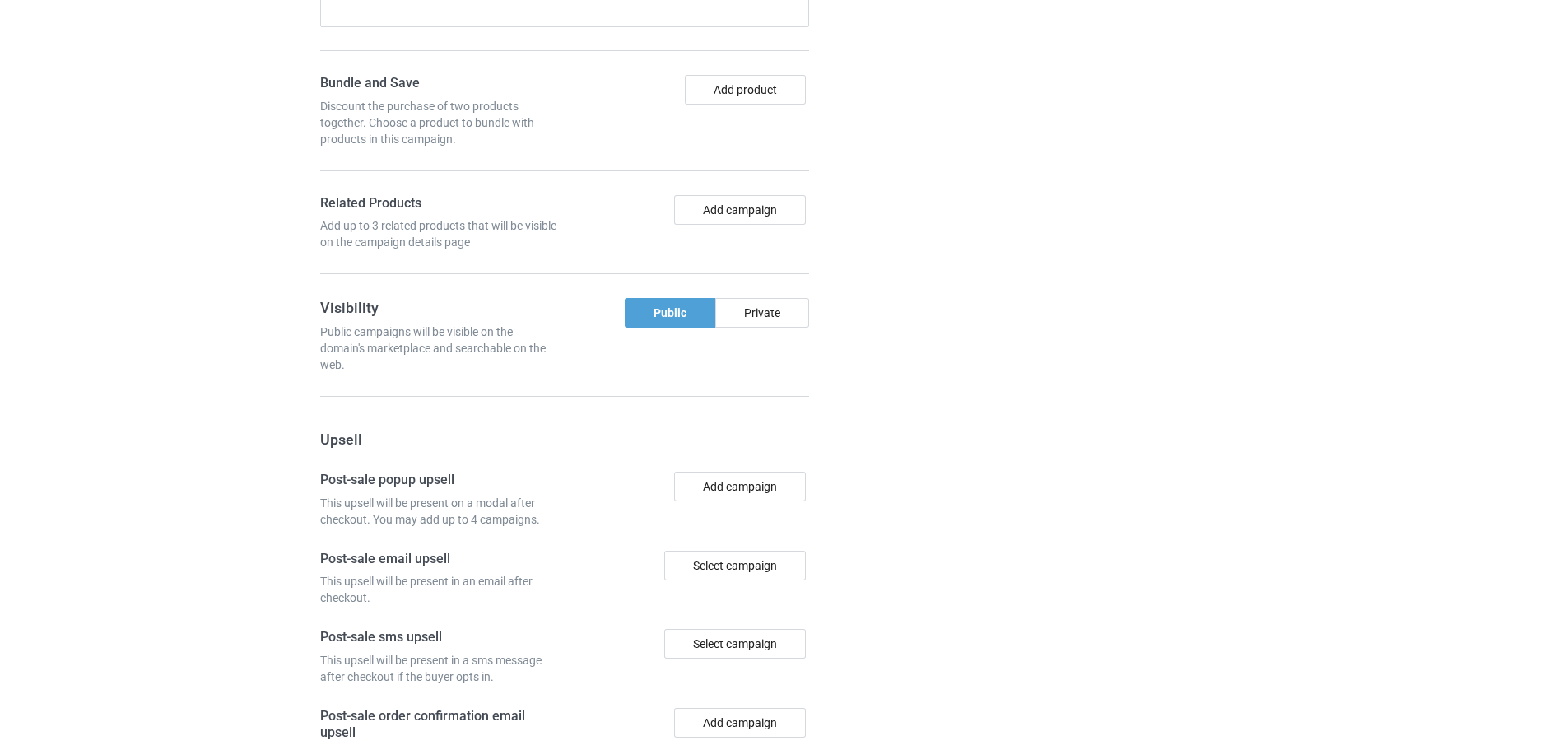
scroll to position [1364, 0]
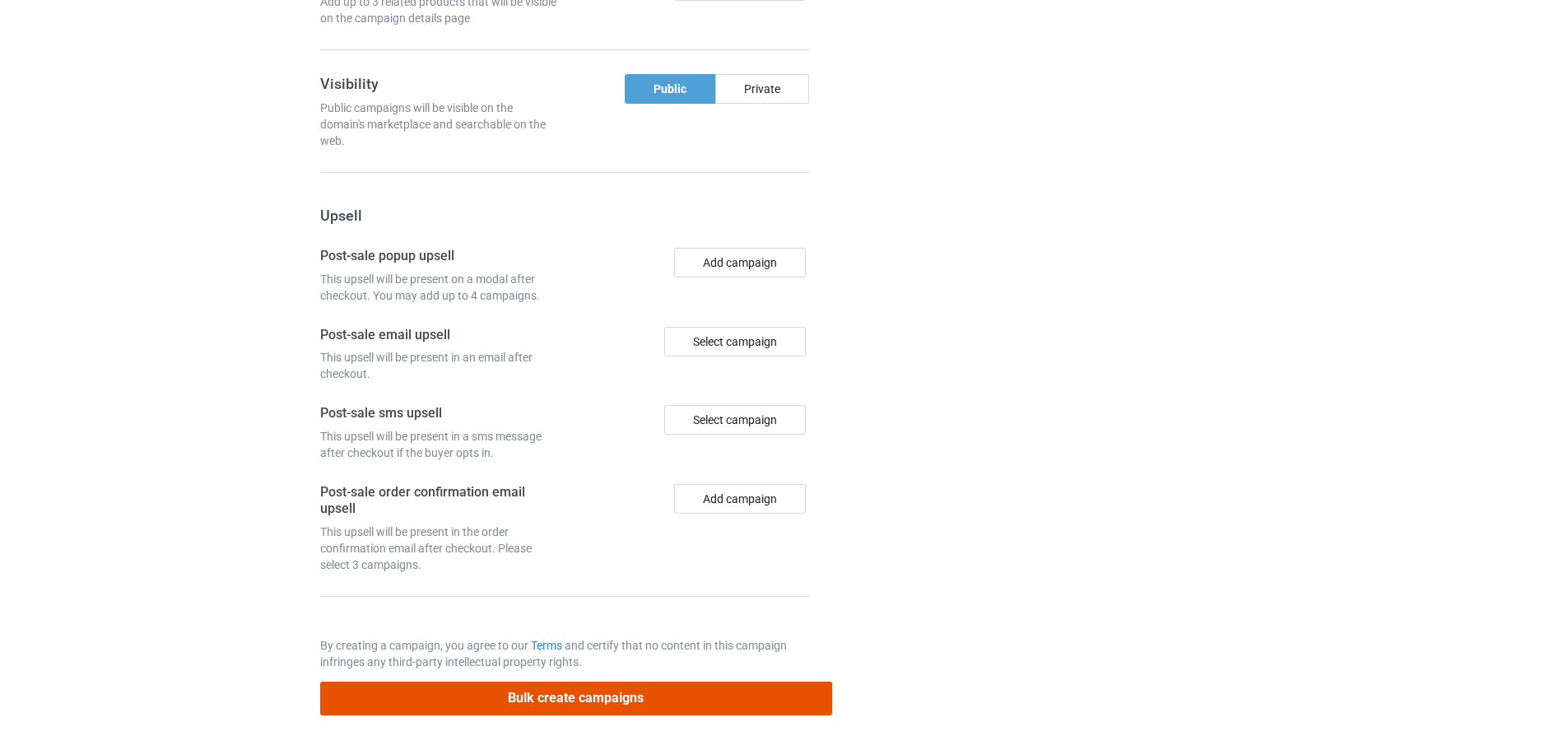
click at [675, 706] on button "Bulk create campaigns" at bounding box center [576, 699] width 512 height 34
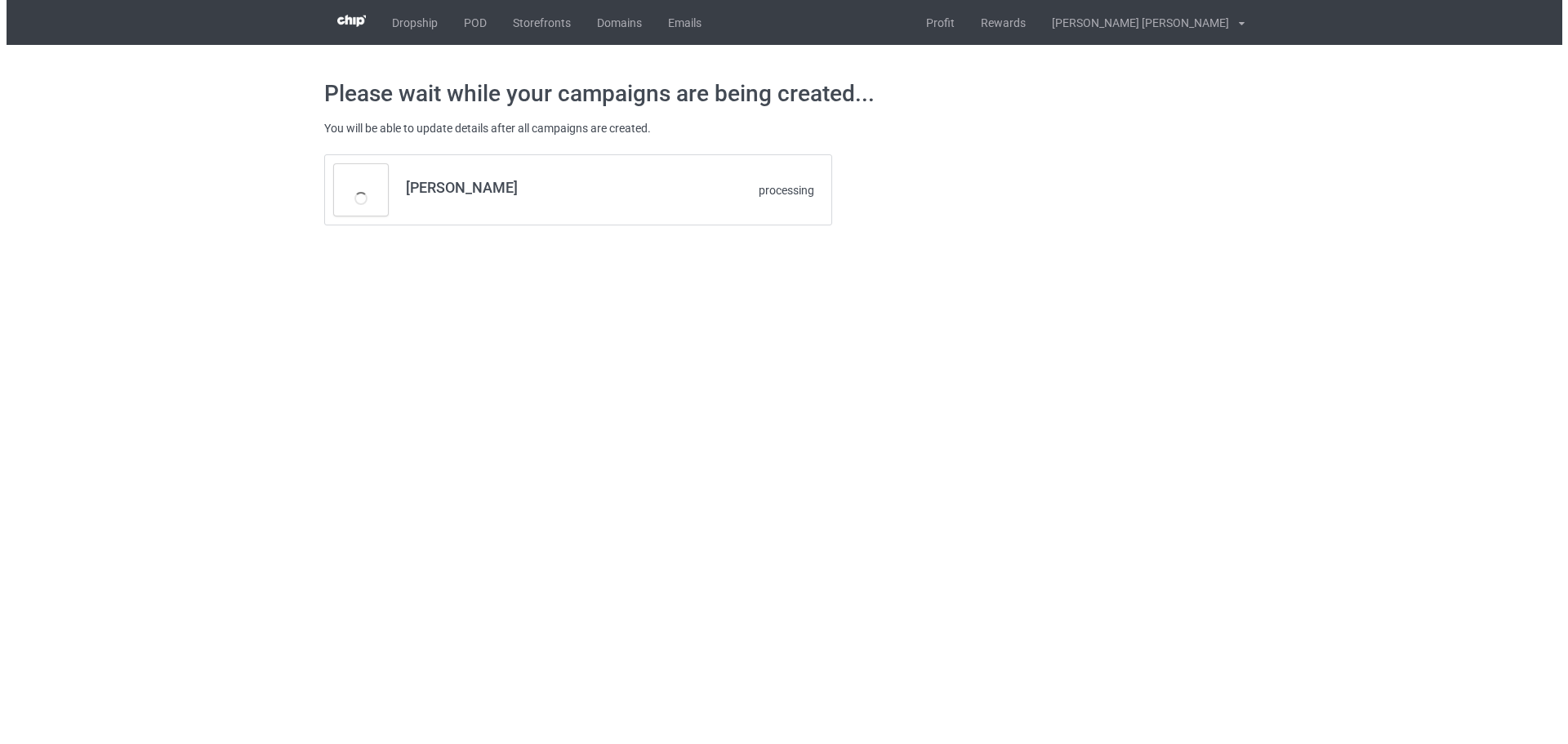
scroll to position [0, 0]
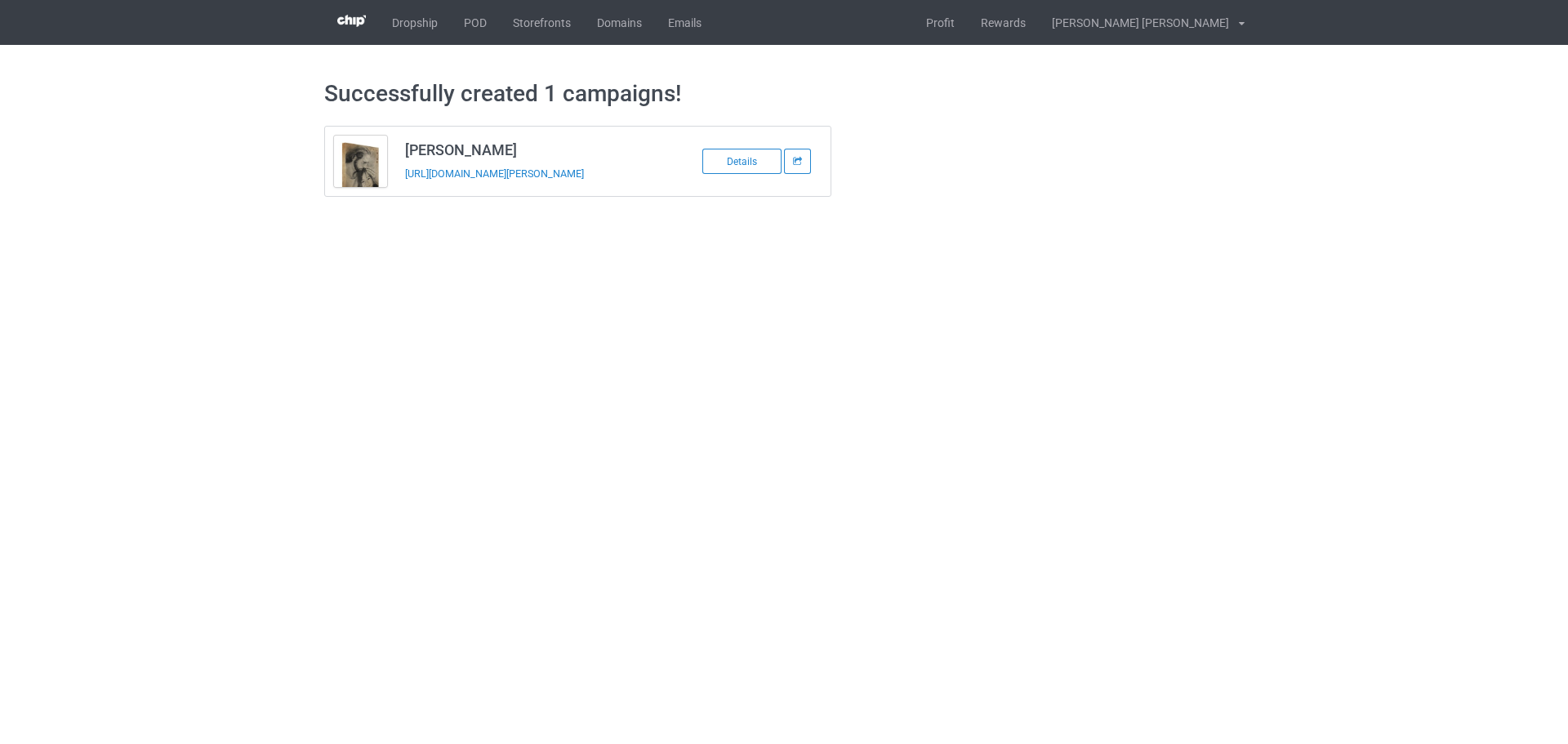
click at [450, 147] on h3 "Louis Hulsey" at bounding box center [534, 150] width 259 height 19
copy h3 "Louis Hulsey"
click at [481, 182] on div "https://www.jmcanvas1.com/louis-hulsey" at bounding box center [520, 174] width 229 height 17
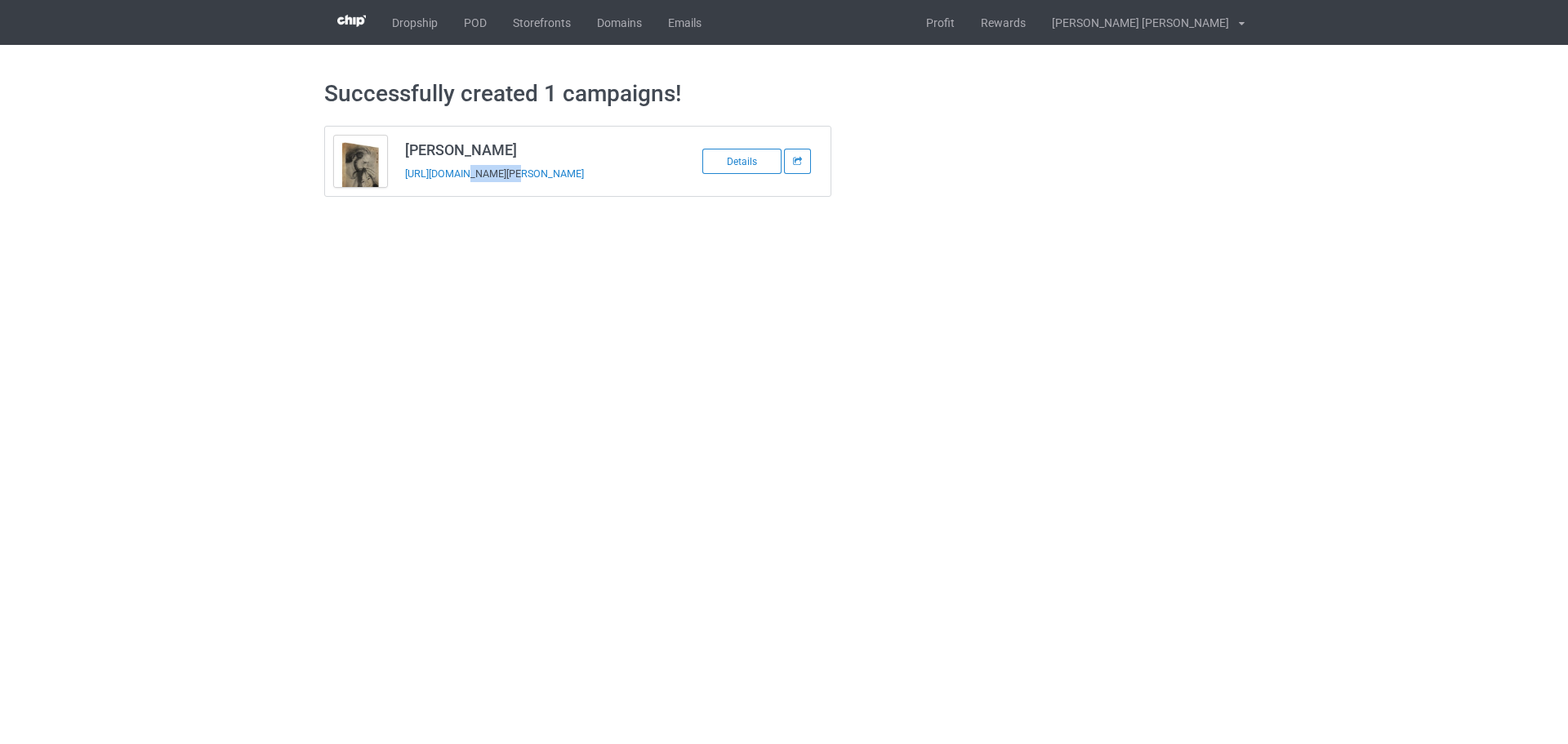
click at [481, 182] on div "https://www.jmcanvas1.com/louis-hulsey" at bounding box center [520, 174] width 229 height 17
copy tbody "Louis Hulsey"
